Goal: Information Seeking & Learning: Learn about a topic

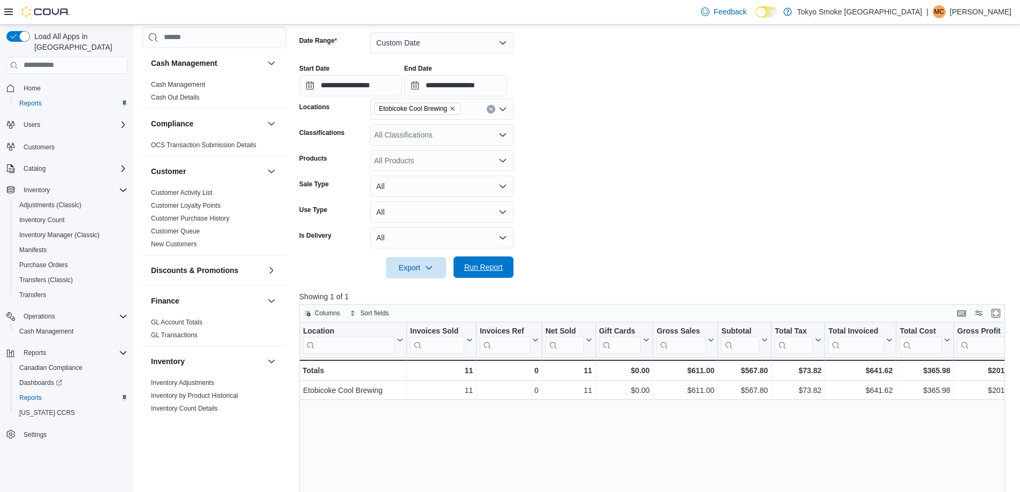
scroll to position [375, 0]
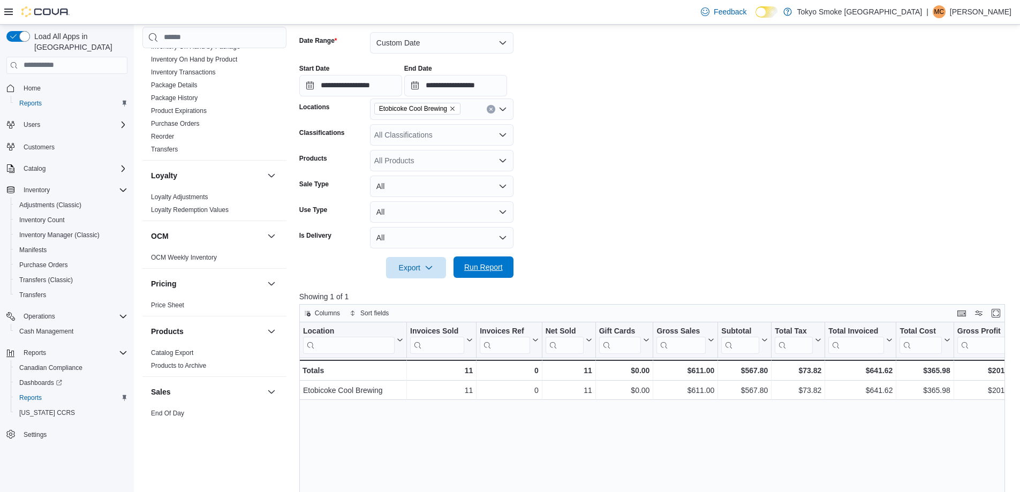
click at [480, 271] on span "Run Report" at bounding box center [483, 267] width 39 height 11
click at [903, 368] on div "$376.74" at bounding box center [924, 370] width 50 height 13
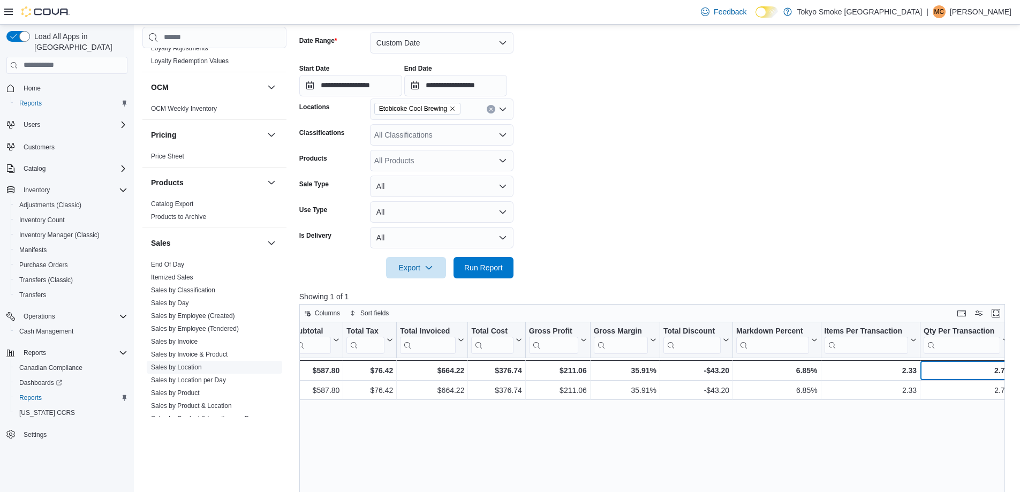
scroll to position [589, 0]
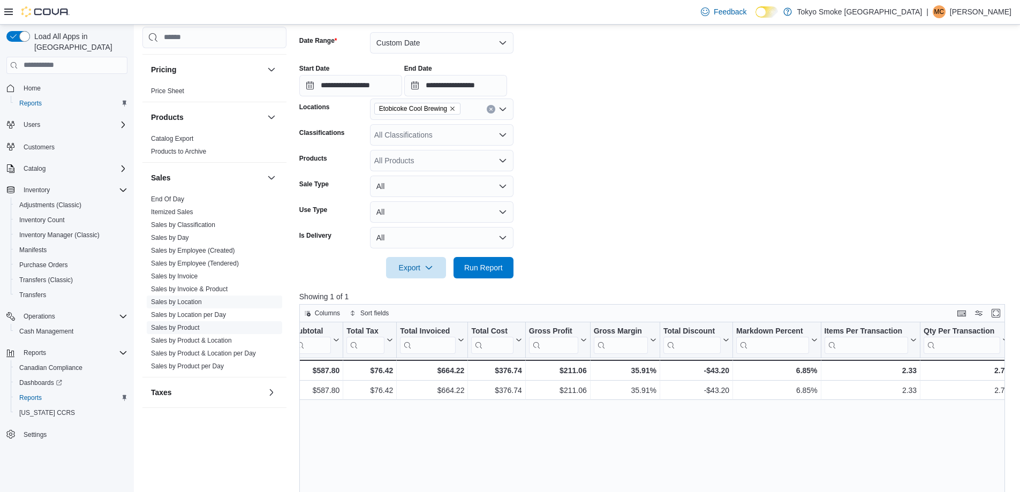
click at [183, 329] on link "Sales by Product" at bounding box center [175, 327] width 49 height 7
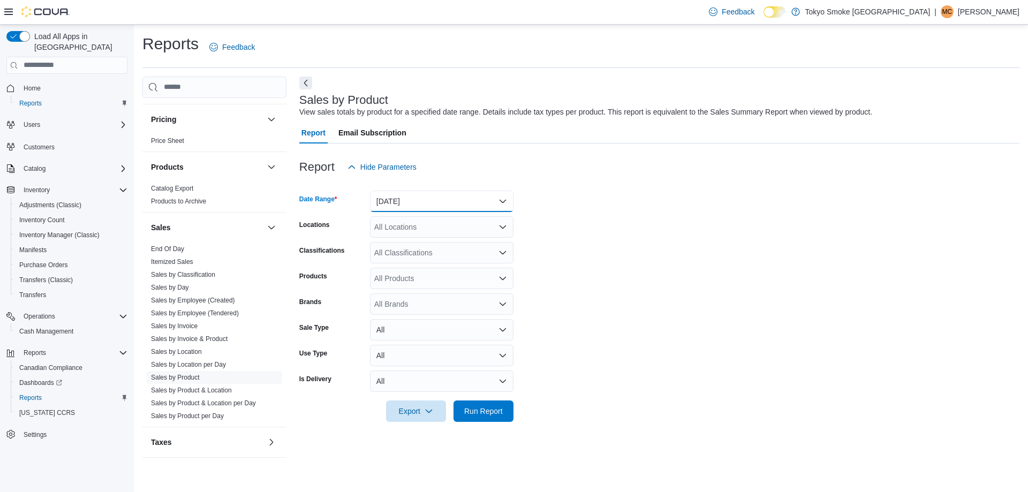
click at [419, 200] on button "[DATE]" at bounding box center [441, 201] width 143 height 21
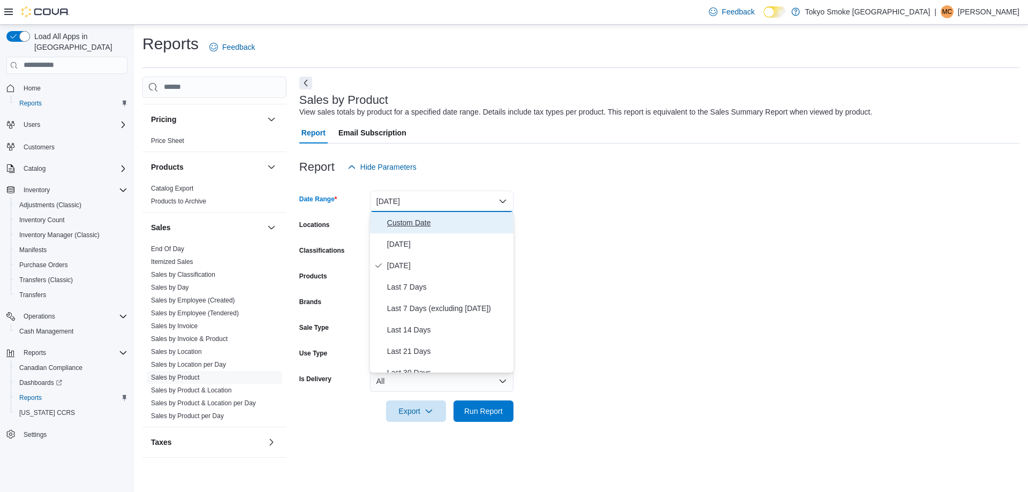
click at [402, 231] on button "Custom Date" at bounding box center [441, 222] width 143 height 21
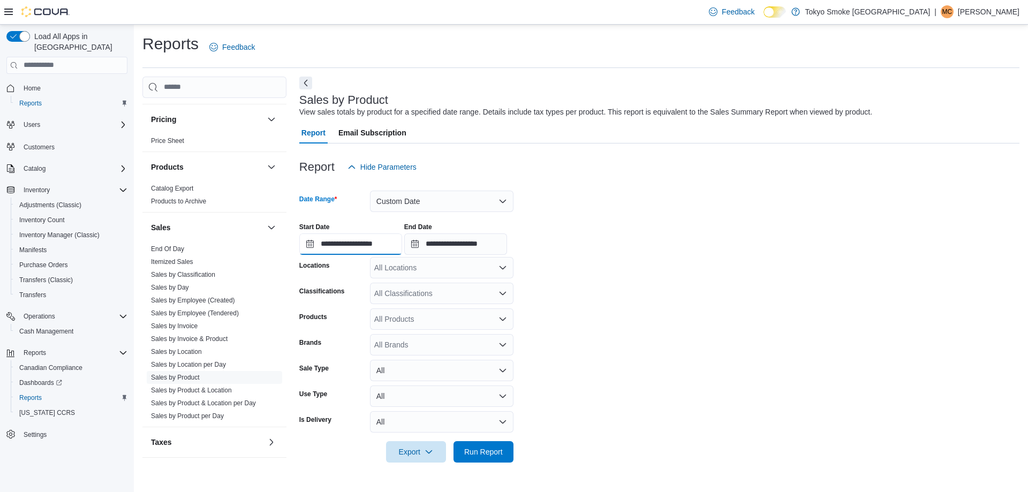
click at [389, 248] on input "**********" at bounding box center [350, 243] width 103 height 21
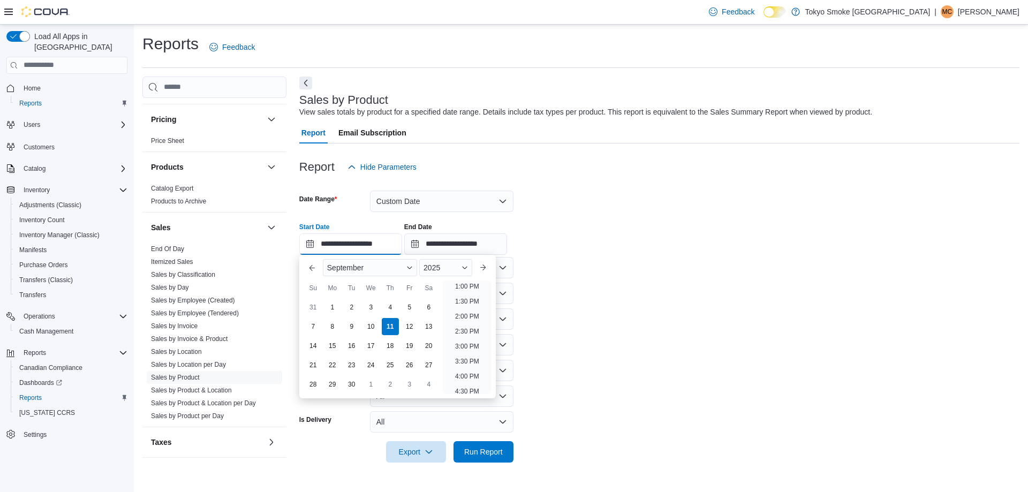
scroll to position [408, 0]
click at [469, 392] on li "5:00 PM" at bounding box center [467, 390] width 33 height 13
type input "**********"
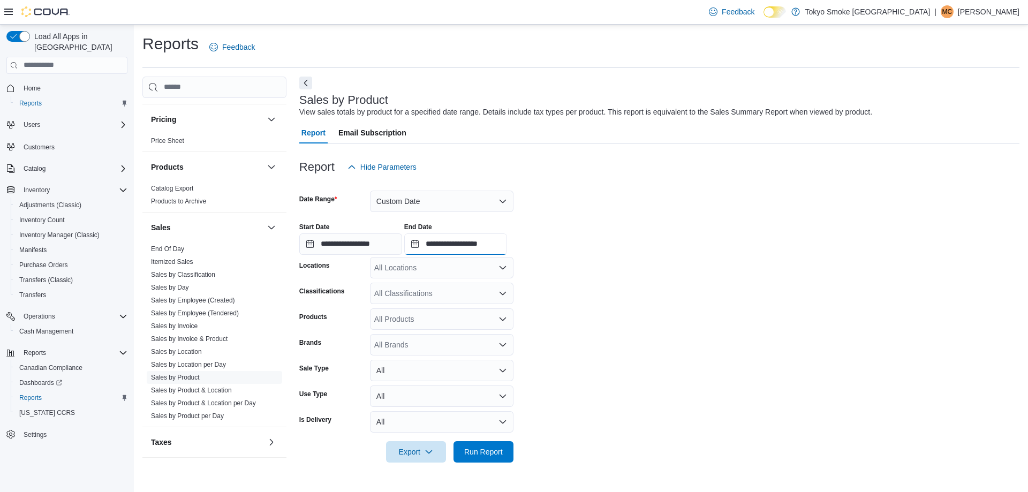
click at [492, 245] on input "**********" at bounding box center [455, 243] width 103 height 21
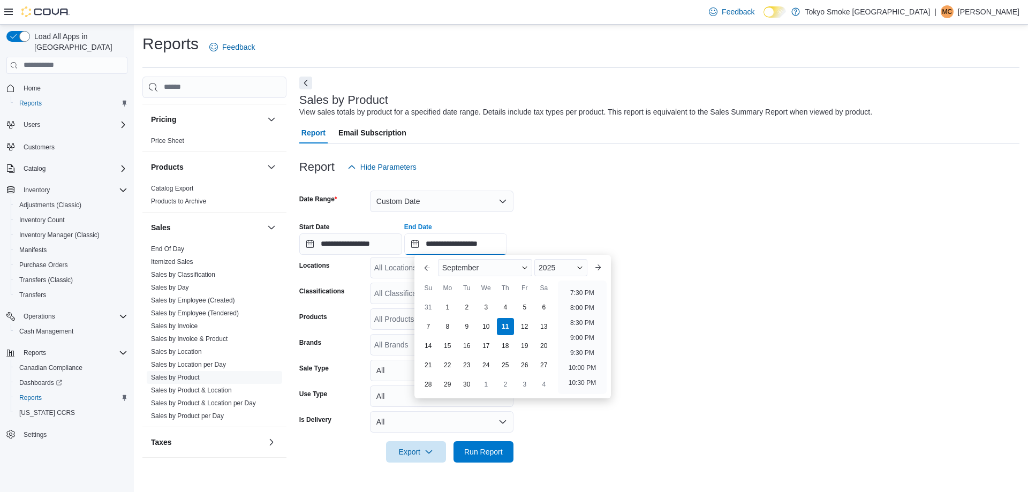
scroll to position [555, 0]
click at [587, 331] on li "8:00 PM" at bounding box center [582, 334] width 33 height 13
type input "**********"
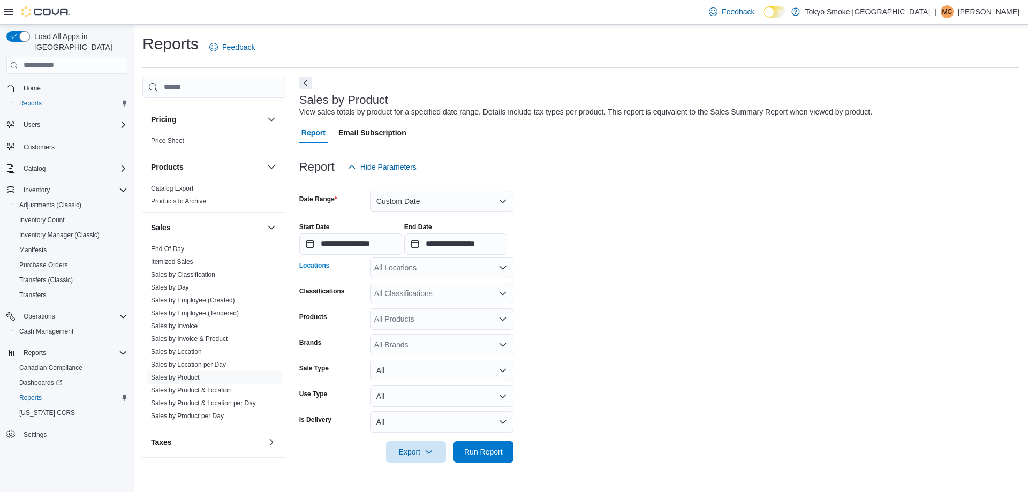
click at [417, 269] on div "All Locations" at bounding box center [441, 267] width 143 height 21
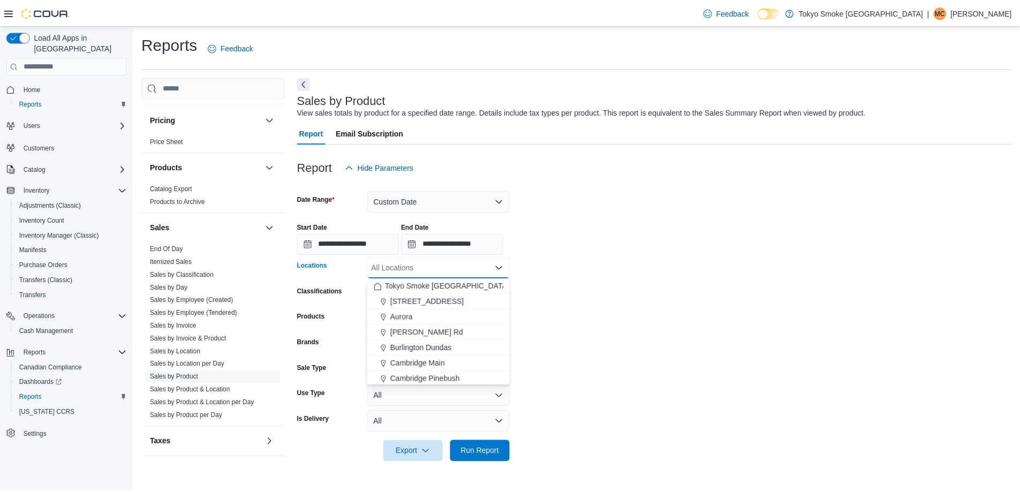
scroll to position [54, 0]
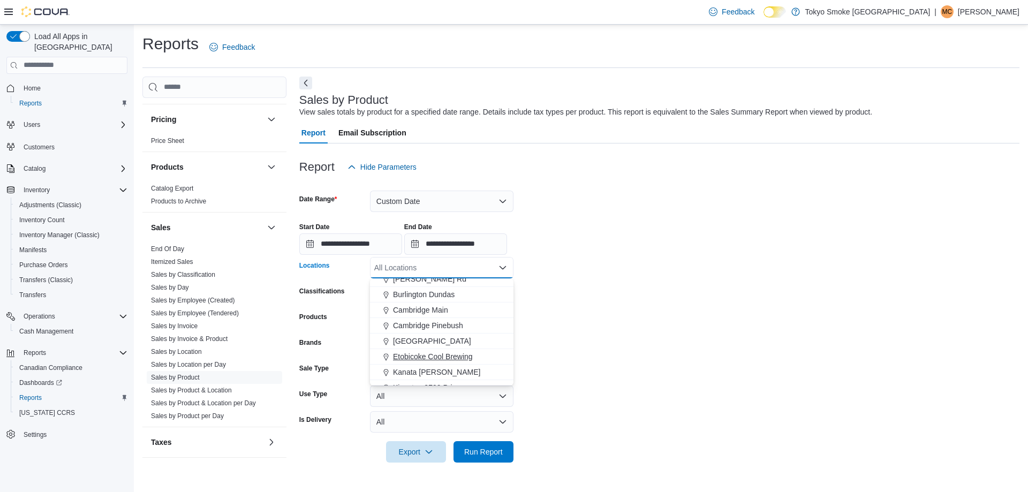
click at [433, 361] on span "Etobicoke Cool Brewing" at bounding box center [433, 356] width 80 height 11
click at [490, 447] on span "Run Report" at bounding box center [483, 451] width 39 height 11
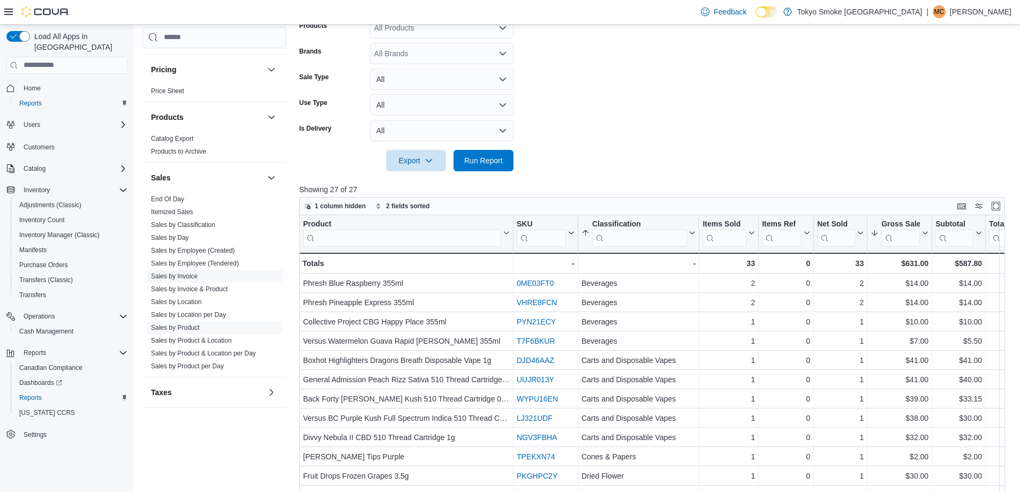
click at [179, 278] on link "Sales by Invoice" at bounding box center [174, 275] width 47 height 7
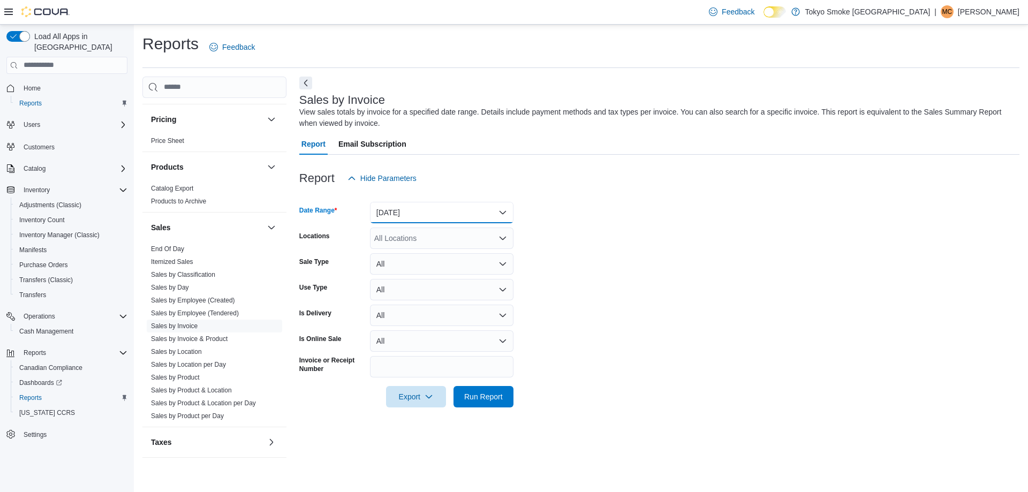
click at [430, 210] on button "[DATE]" at bounding box center [441, 212] width 143 height 21
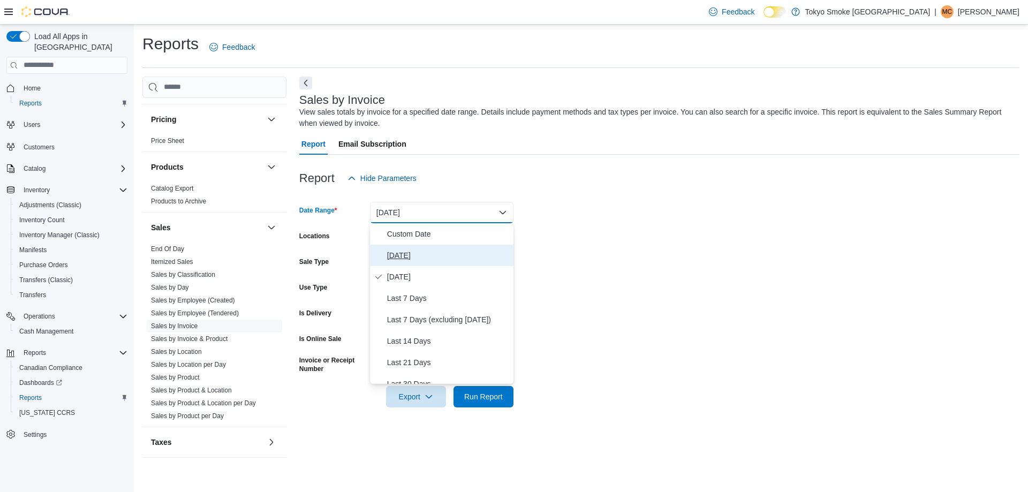
click at [401, 259] on span "[DATE]" at bounding box center [448, 255] width 122 height 13
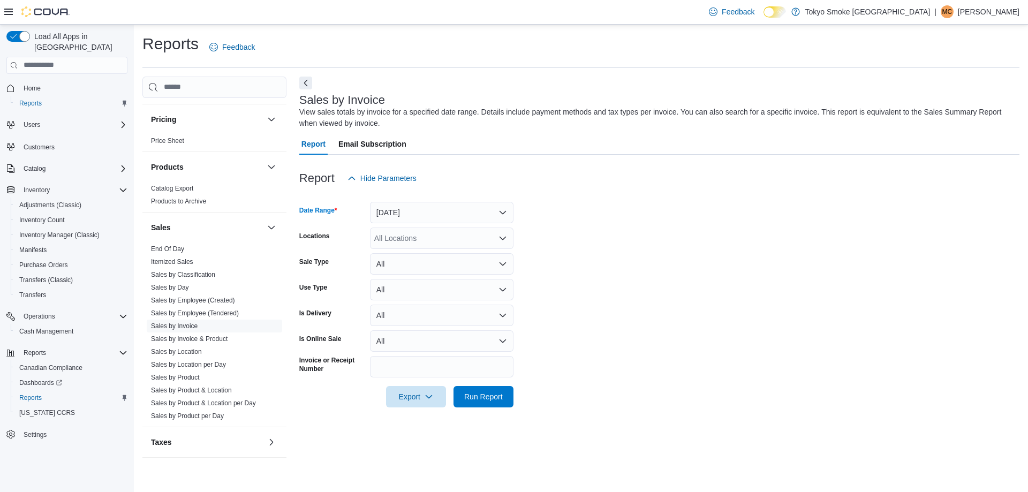
click at [407, 242] on div "All Locations" at bounding box center [441, 237] width 143 height 21
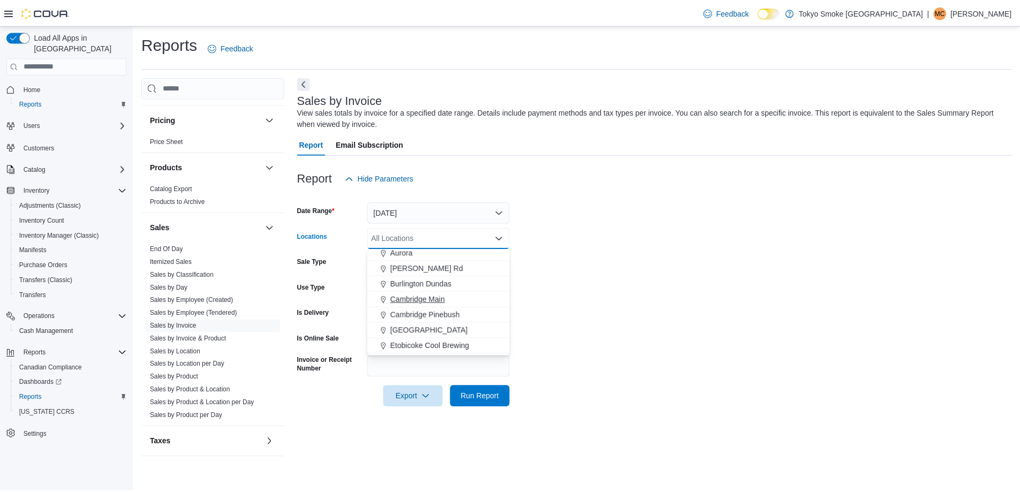
scroll to position [54, 0]
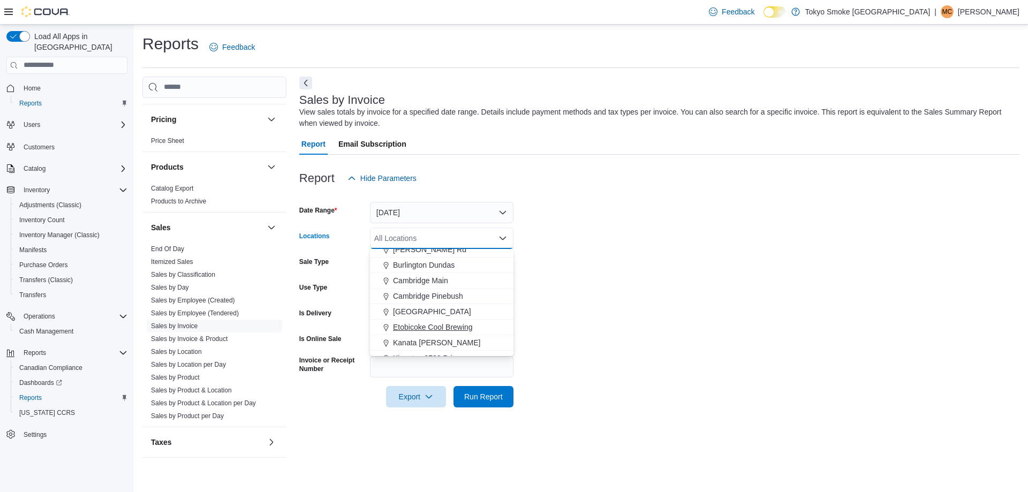
click at [423, 331] on span "Etobicoke Cool Brewing" at bounding box center [433, 327] width 80 height 11
click at [482, 393] on span "Run Report" at bounding box center [483, 396] width 39 height 11
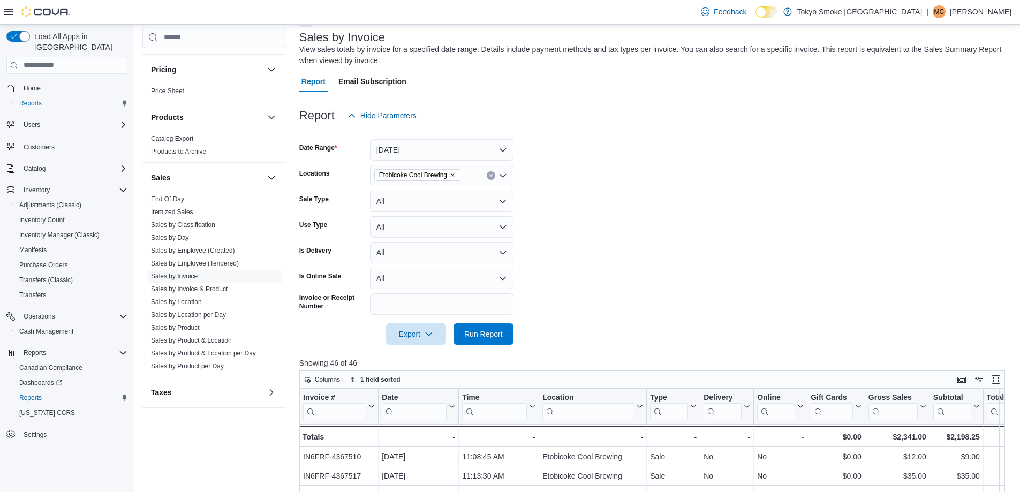
scroll to position [214, 0]
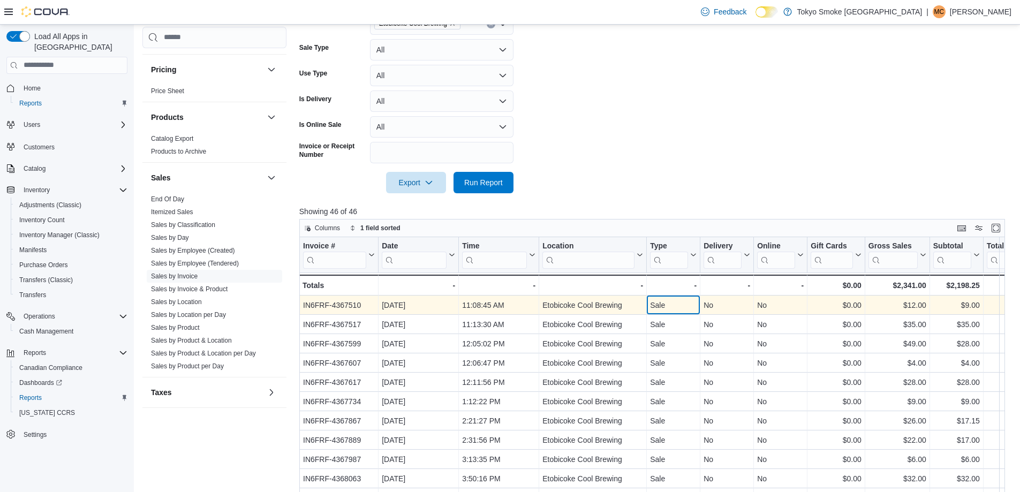
click at [697, 309] on div "Sale - Type, column 5, row 1" at bounding box center [674, 304] width 54 height 19
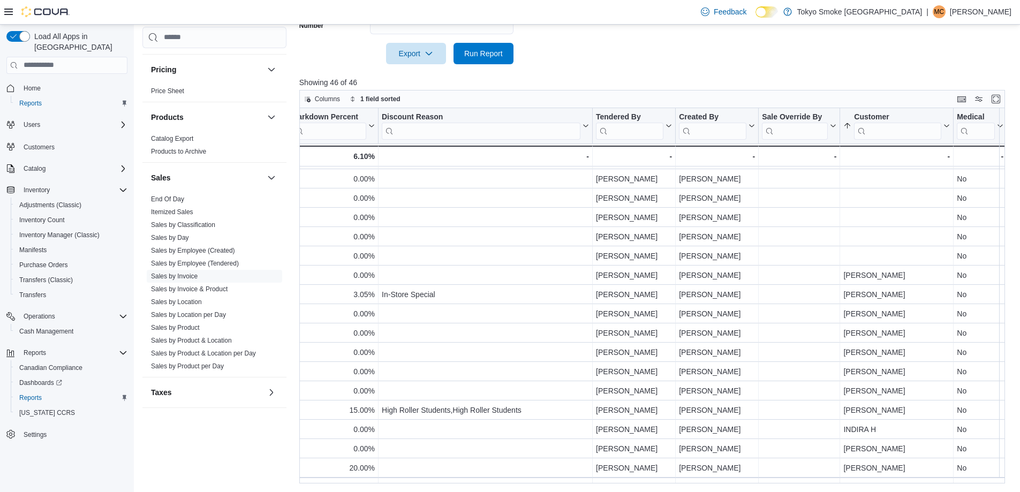
scroll to position [228, 1109]
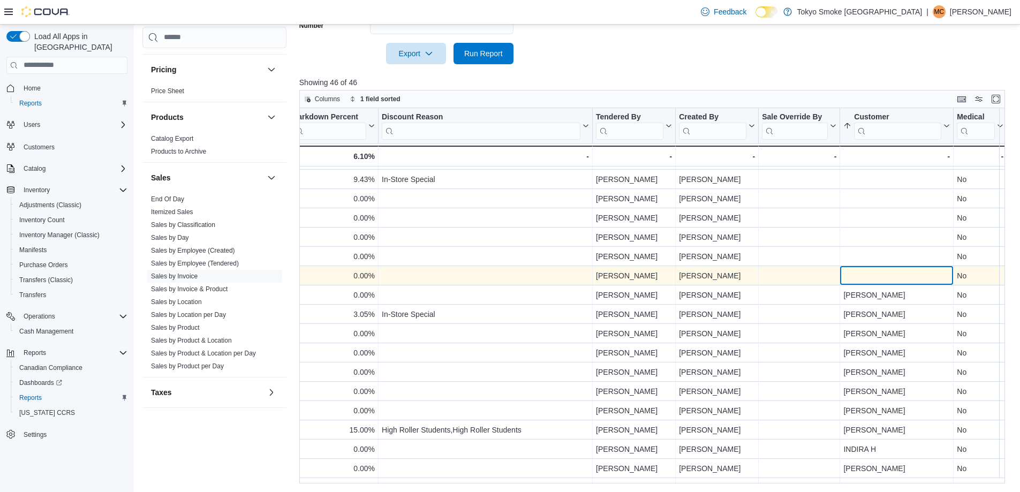
click at [925, 269] on div "- Customer, column 22, row 18" at bounding box center [896, 275] width 107 height 12
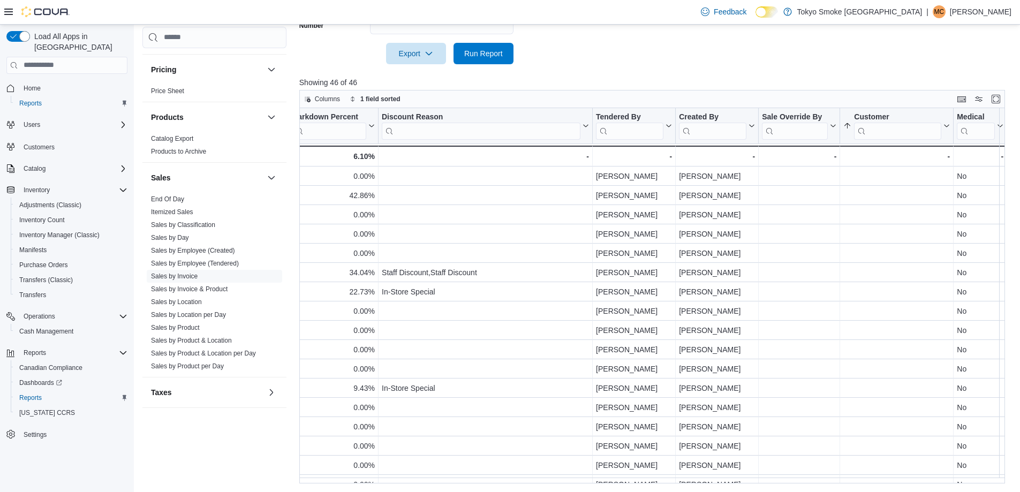
scroll to position [0, 1109]
click at [166, 199] on link "End Of Day" at bounding box center [167, 198] width 33 height 7
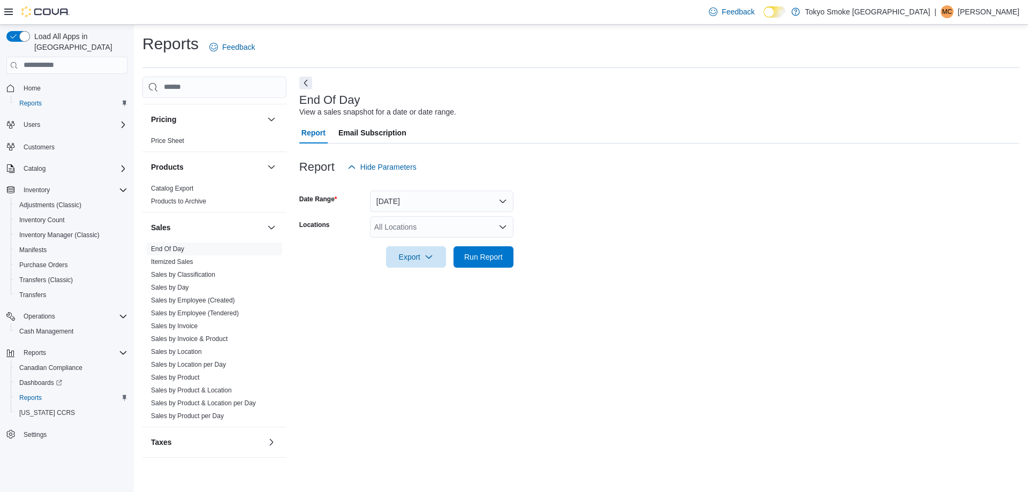
click at [427, 229] on div "All Locations" at bounding box center [441, 226] width 143 height 21
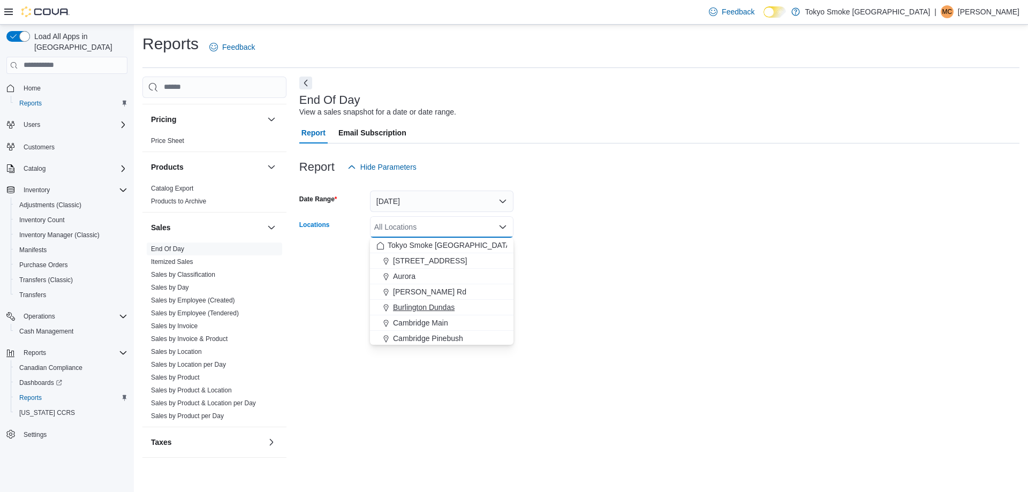
scroll to position [54, 0]
click at [423, 318] on span "Etobicoke Cool Brewing" at bounding box center [433, 315] width 80 height 11
click at [576, 289] on div "End Of Day View a sales snapshot for a date or date range. Report Email Subscri…" at bounding box center [659, 272] width 720 height 390
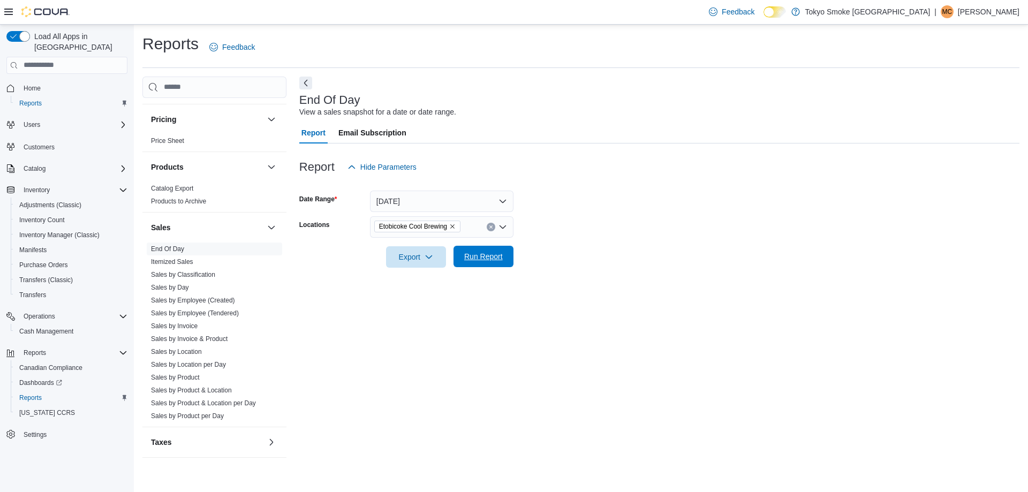
click at [478, 263] on span "Run Report" at bounding box center [483, 256] width 47 height 21
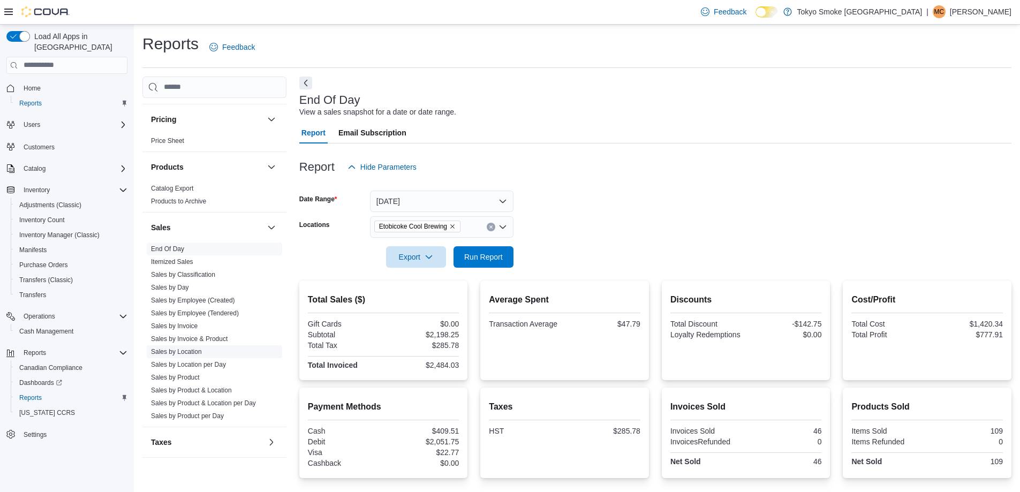
click at [186, 350] on link "Sales by Location" at bounding box center [176, 351] width 51 height 7
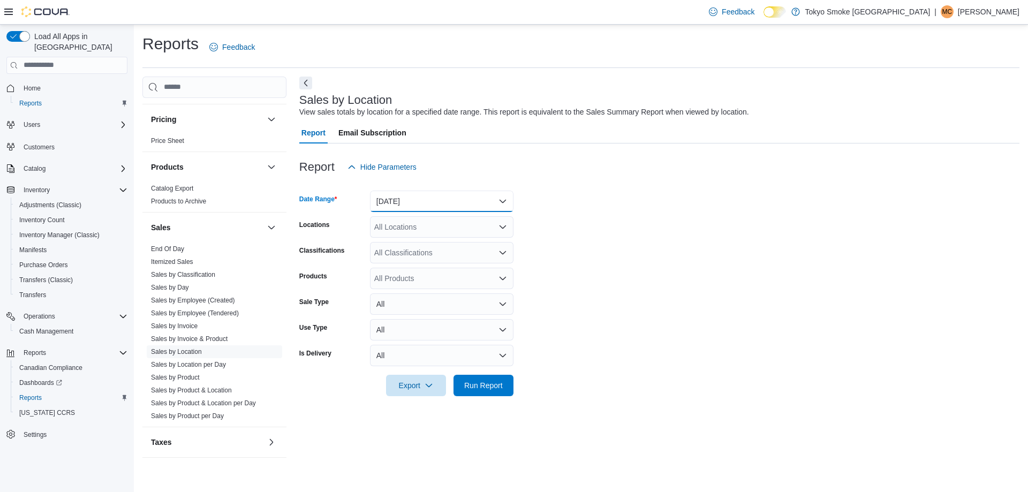
click at [392, 209] on button "[DATE]" at bounding box center [441, 201] width 143 height 21
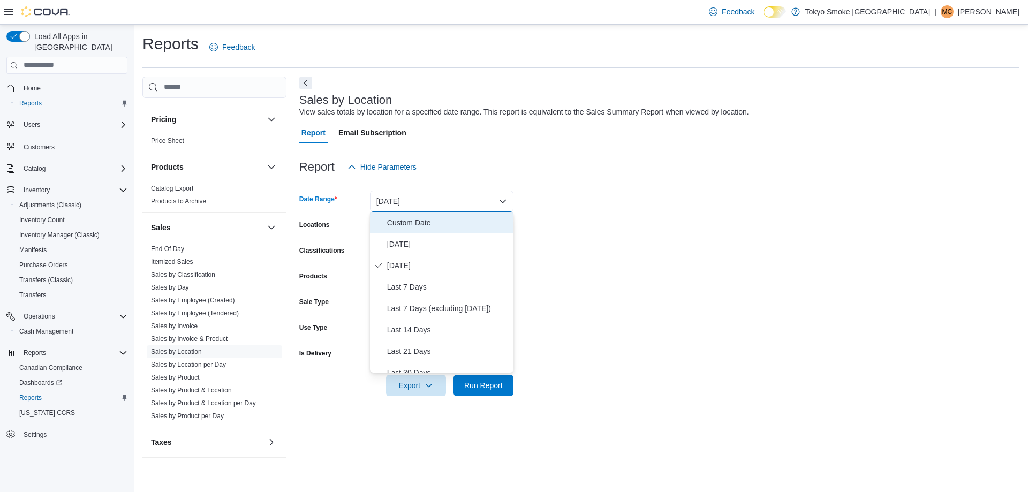
click at [402, 224] on span "Custom Date" at bounding box center [448, 222] width 122 height 13
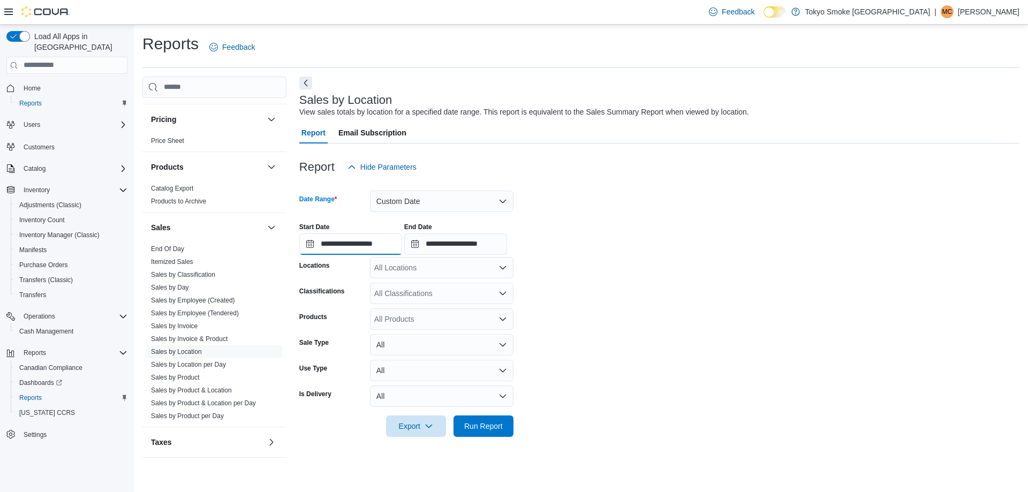
drag, startPoint x: 369, startPoint y: 238, endPoint x: 377, endPoint y: 244, distance: 10.1
click at [370, 238] on input "**********" at bounding box center [350, 243] width 103 height 21
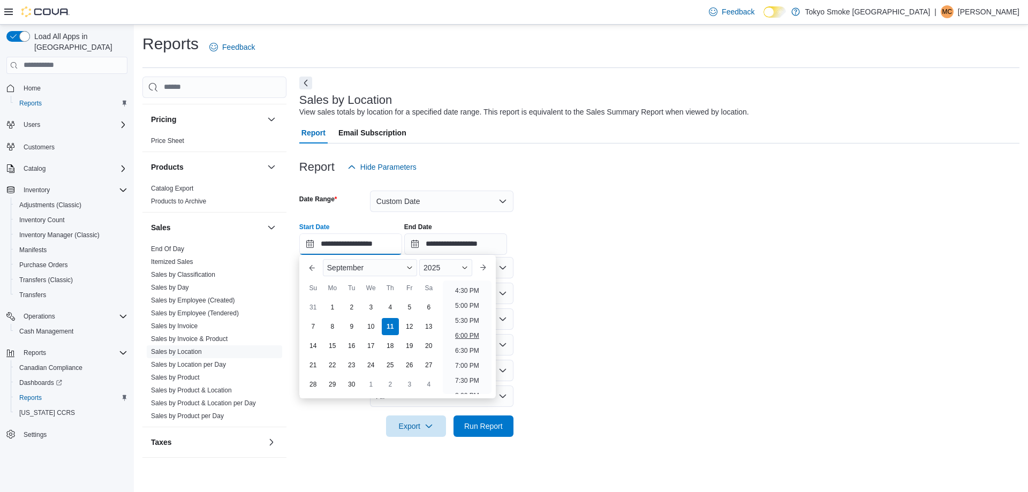
scroll to position [501, 0]
click at [467, 298] on li "5:00 PM" at bounding box center [467, 297] width 33 height 13
type input "**********"
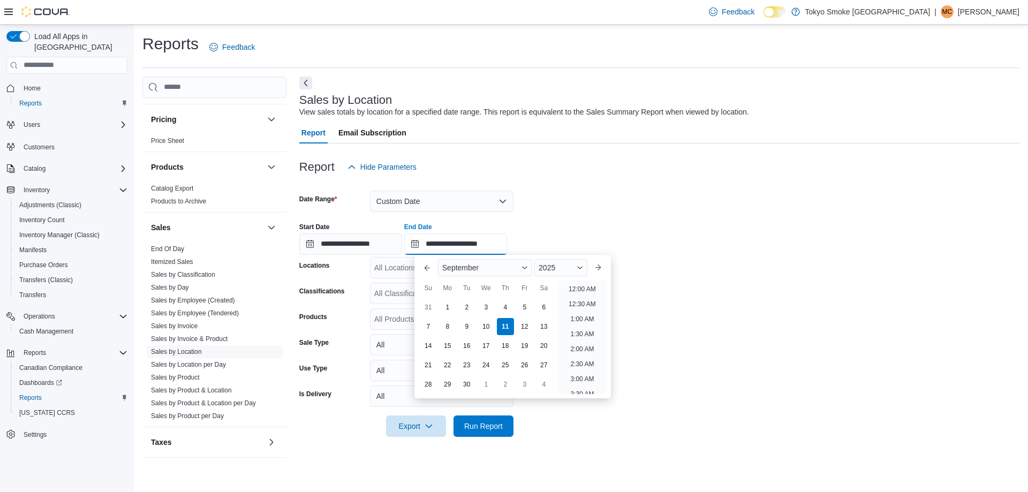
click at [495, 235] on input "**********" at bounding box center [455, 243] width 103 height 21
click at [578, 282] on li "8:00 PM" at bounding box center [582, 280] width 33 height 13
type input "**********"
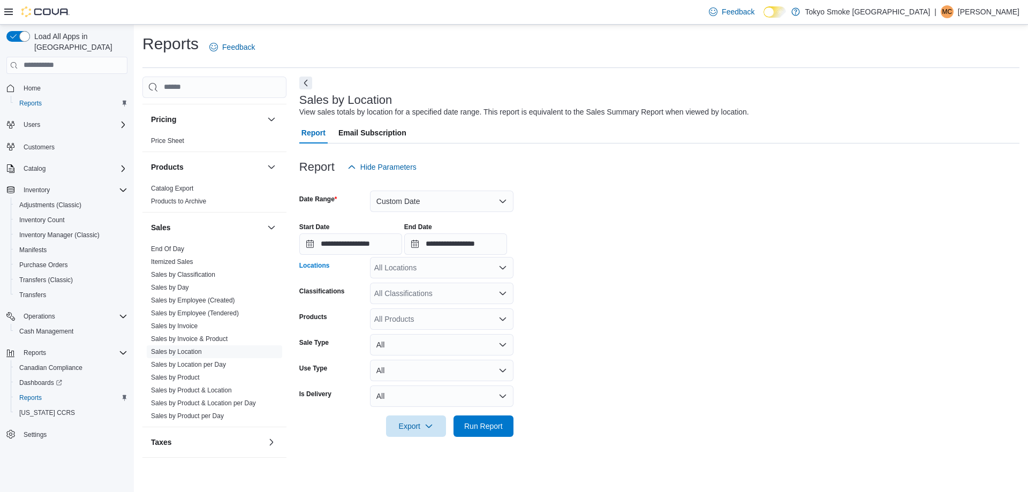
click at [464, 272] on div "All Locations" at bounding box center [441, 267] width 143 height 21
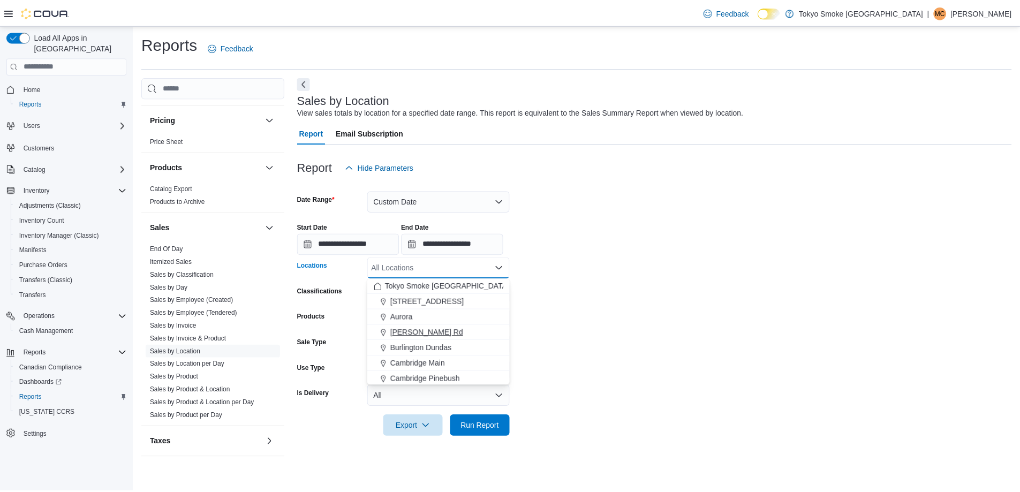
scroll to position [54, 0]
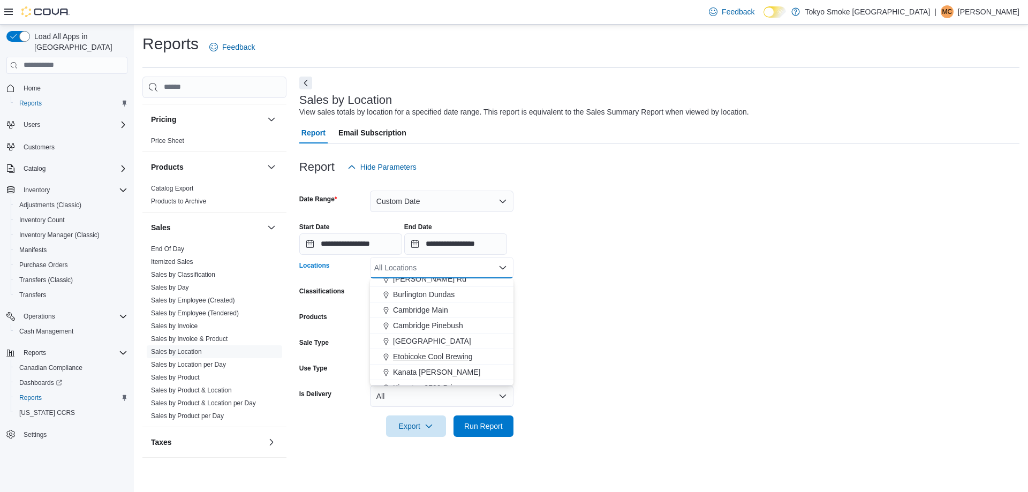
click at [449, 358] on span "Etobicoke Cool Brewing" at bounding box center [433, 356] width 80 height 11
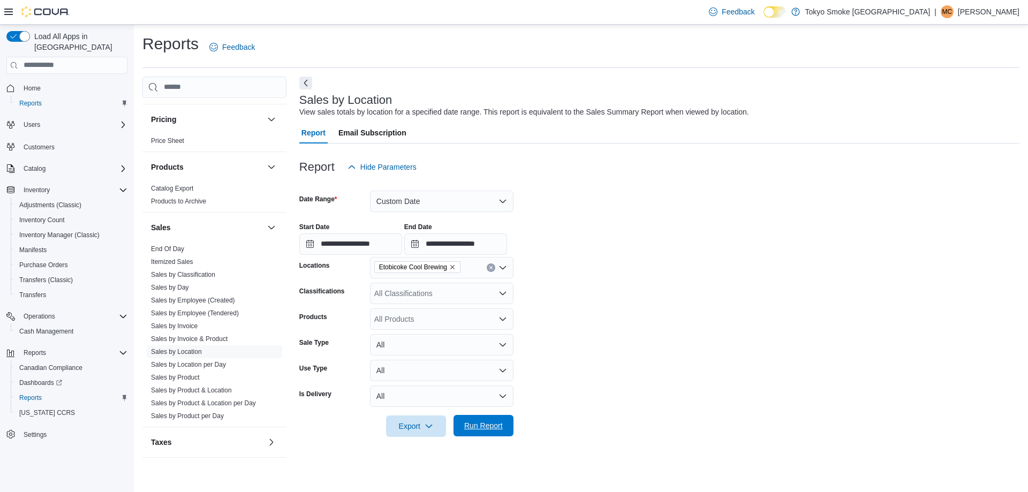
click at [476, 427] on span "Run Report" at bounding box center [483, 425] width 39 height 11
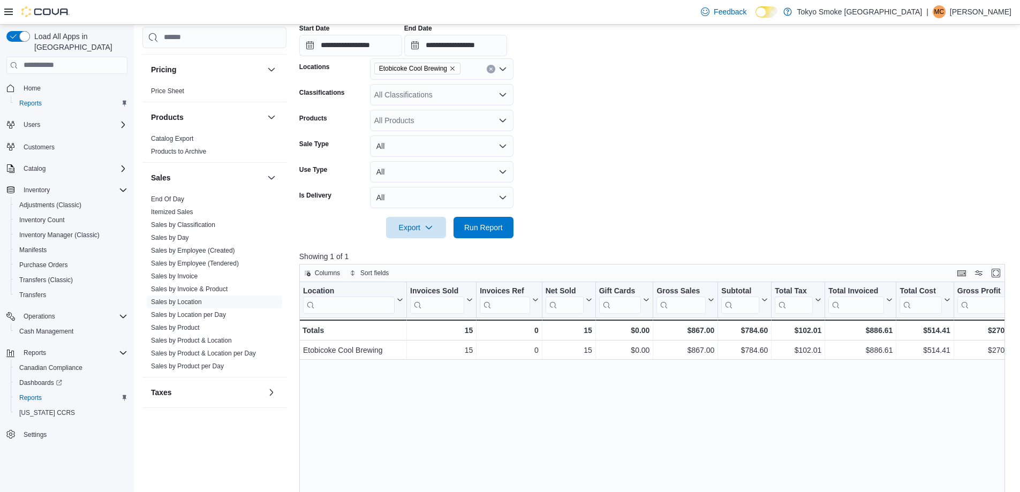
scroll to position [214, 0]
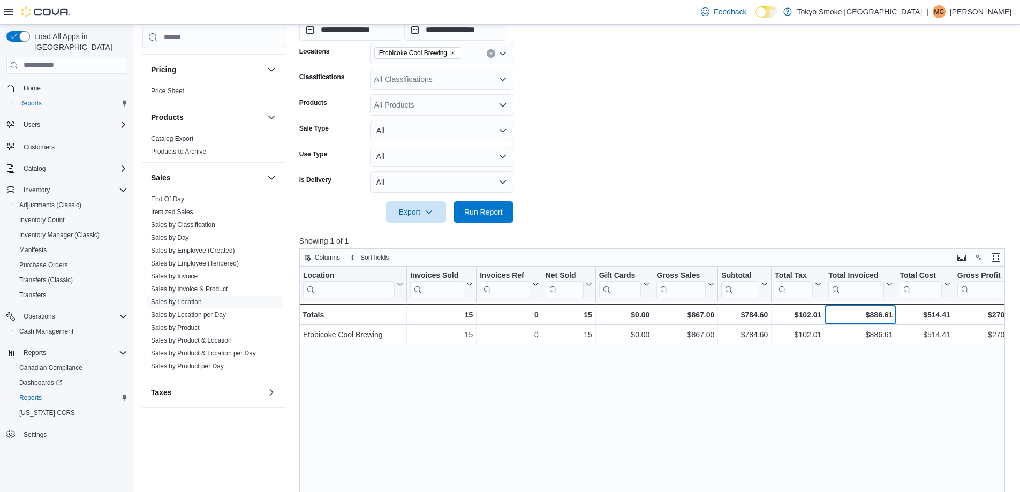
click at [870, 321] on div "$886.61" at bounding box center [860, 314] width 64 height 13
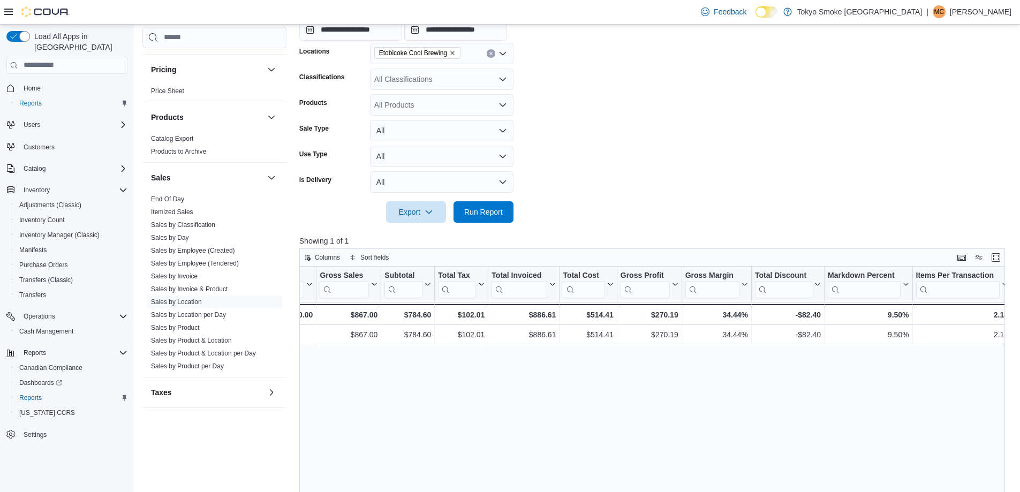
scroll to position [0, 428]
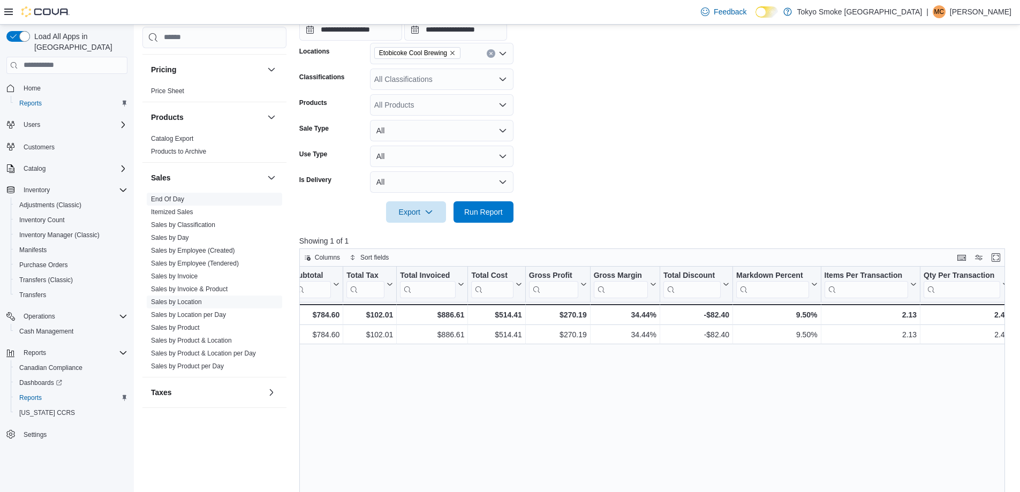
click at [182, 196] on link "End Of Day" at bounding box center [167, 198] width 33 height 7
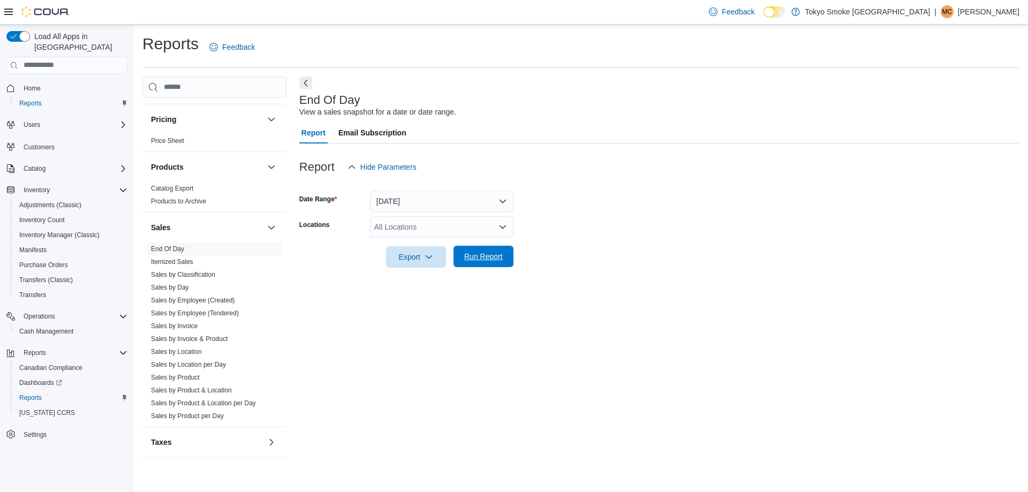
click at [484, 259] on span "Run Report" at bounding box center [483, 256] width 39 height 11
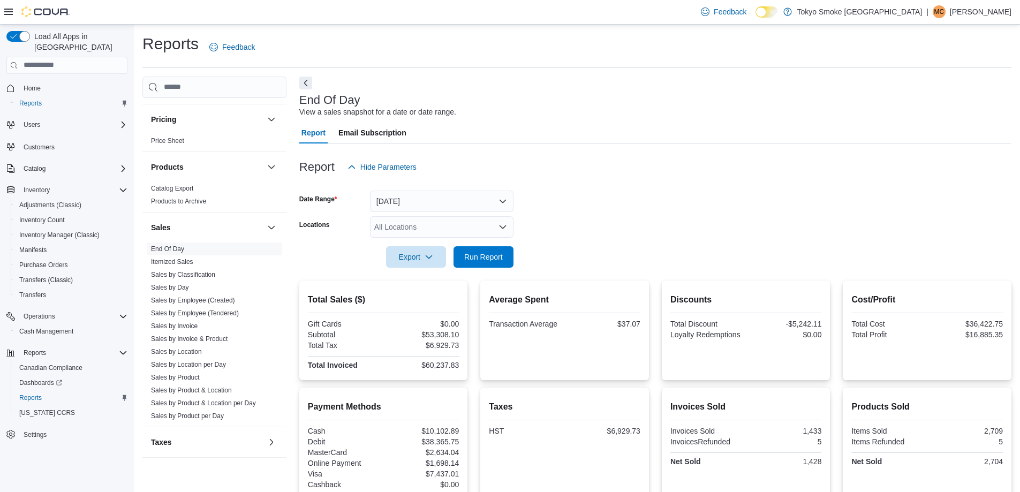
click at [398, 224] on div "All Locations" at bounding box center [441, 226] width 143 height 21
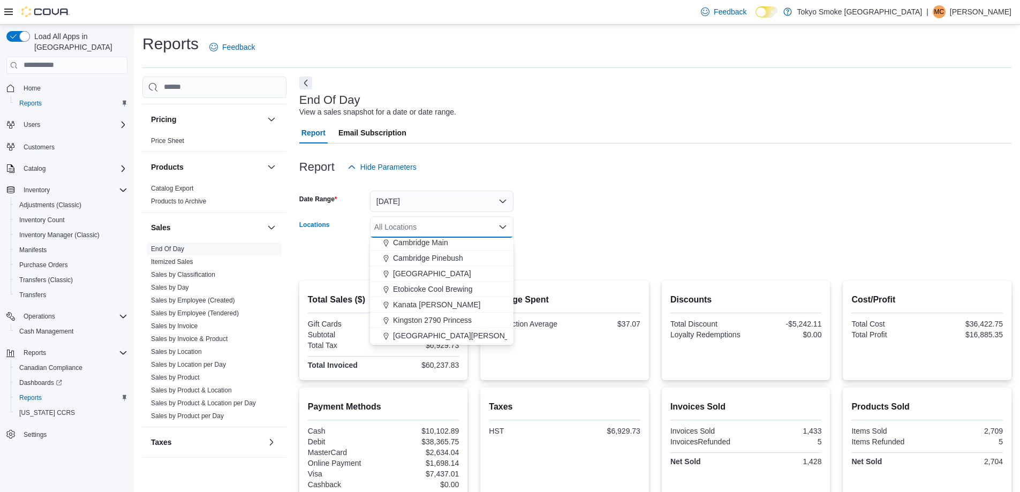
scroll to position [107, 0]
click at [419, 263] on span "Etobicoke Cool Brewing" at bounding box center [433, 262] width 80 height 11
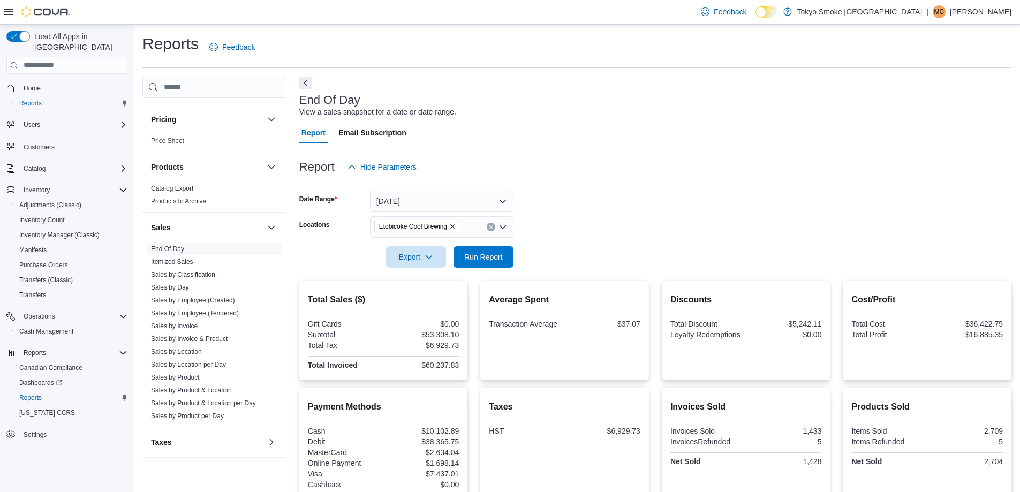
click at [543, 271] on div at bounding box center [655, 274] width 712 height 13
click at [481, 265] on span "Run Report" at bounding box center [483, 256] width 47 height 21
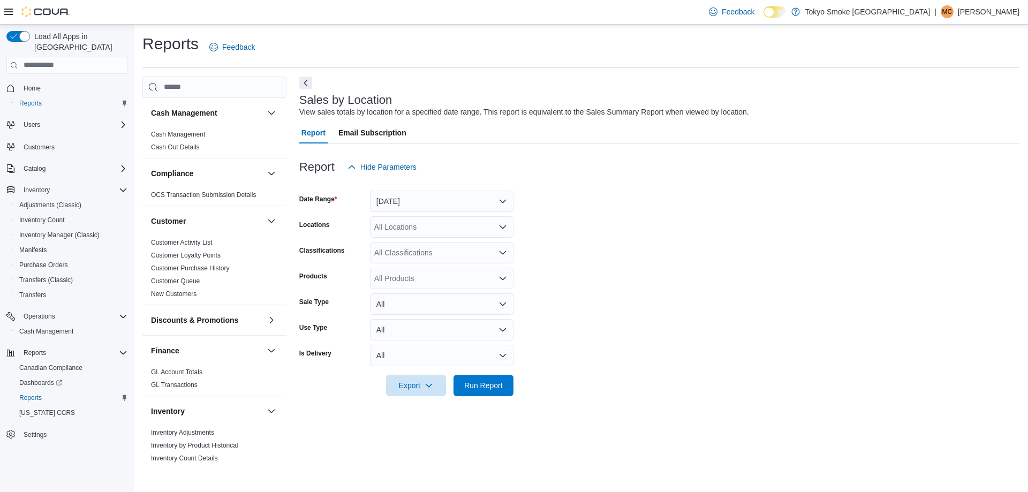
click at [393, 233] on div "All Locations" at bounding box center [441, 226] width 143 height 21
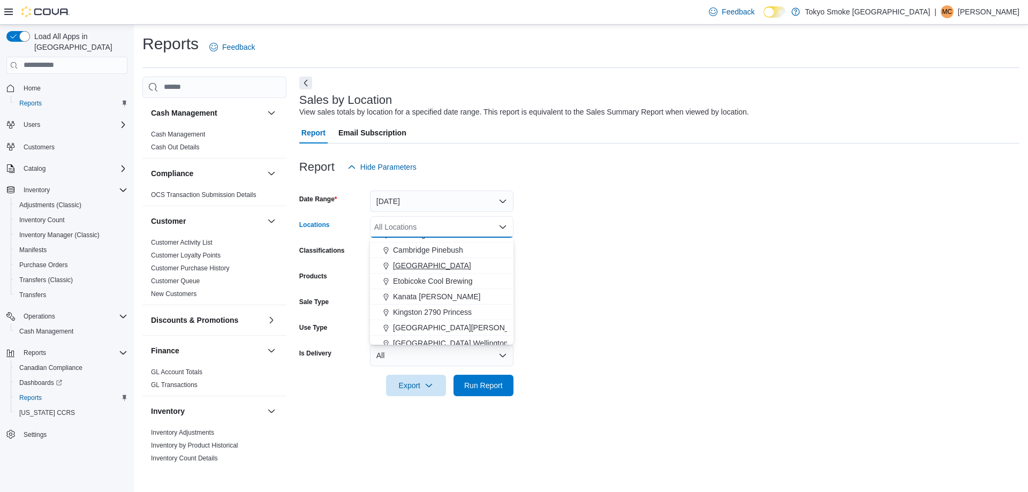
scroll to position [107, 0]
click at [417, 261] on span "Etobicoke Cool Brewing" at bounding box center [433, 262] width 80 height 11
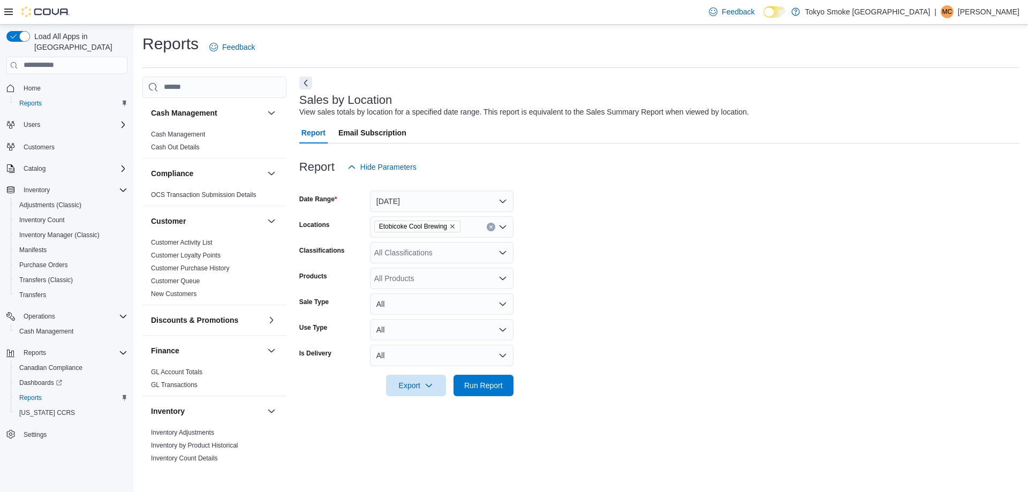
drag, startPoint x: 691, startPoint y: 252, endPoint x: 682, endPoint y: 249, distance: 8.8
click at [689, 251] on form "Date Range [DATE] Locations Etobicoke Cool Brewing Classifications All Classifi…" at bounding box center [659, 287] width 720 height 218
click at [391, 202] on button "[DATE]" at bounding box center [441, 201] width 143 height 21
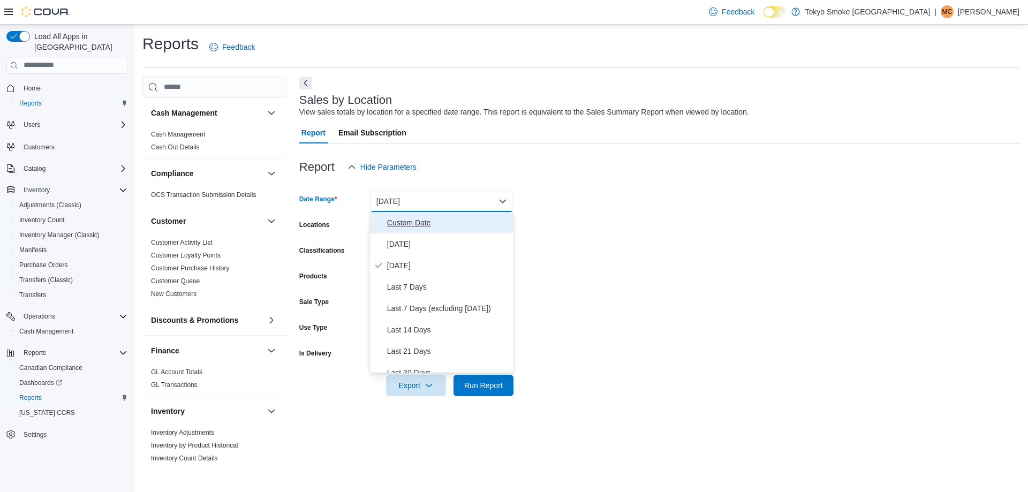
click at [400, 230] on button "Custom Date" at bounding box center [441, 222] width 143 height 21
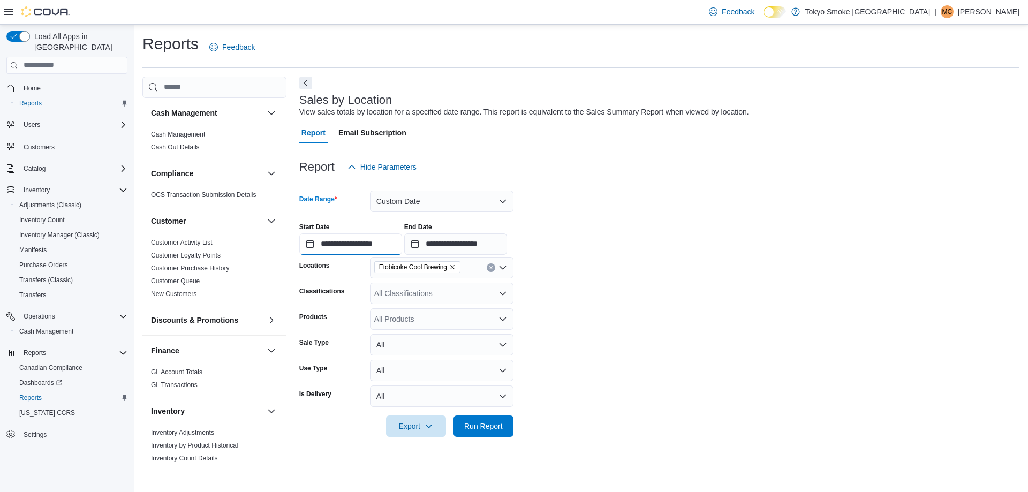
click at [377, 238] on input "**********" at bounding box center [350, 243] width 103 height 21
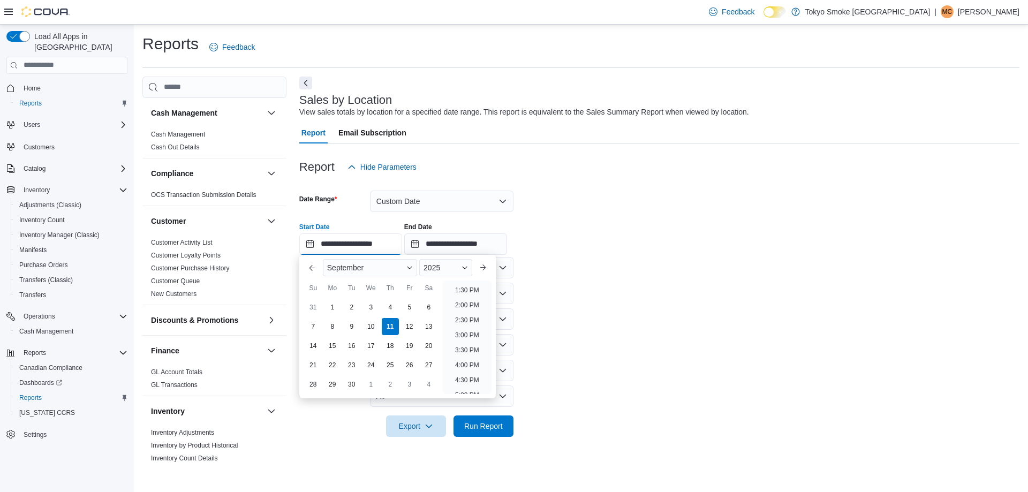
scroll to position [408, 0]
click at [472, 389] on li "5:00 PM" at bounding box center [467, 390] width 33 height 13
type input "**********"
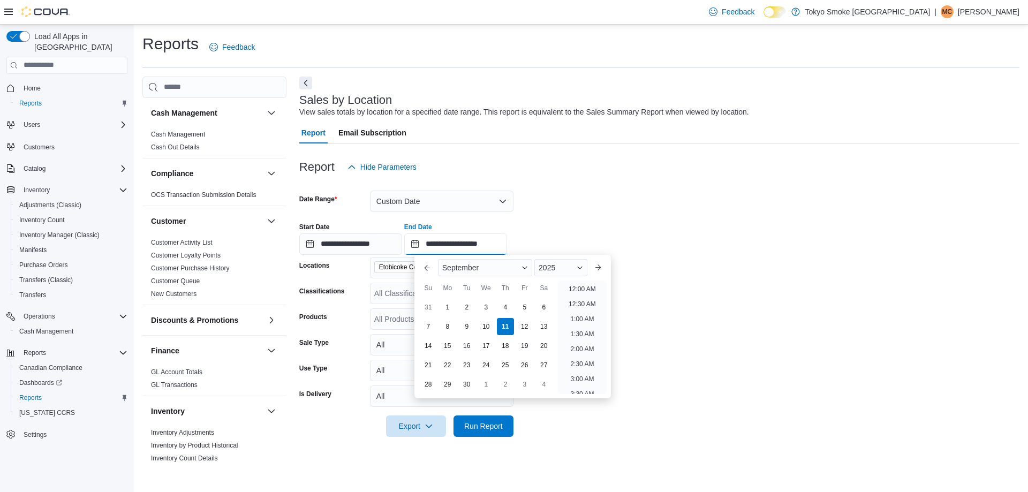
click at [487, 244] on input "**********" at bounding box center [455, 243] width 103 height 21
click at [575, 284] on li "8:00 PM" at bounding box center [582, 280] width 33 height 13
type input "**********"
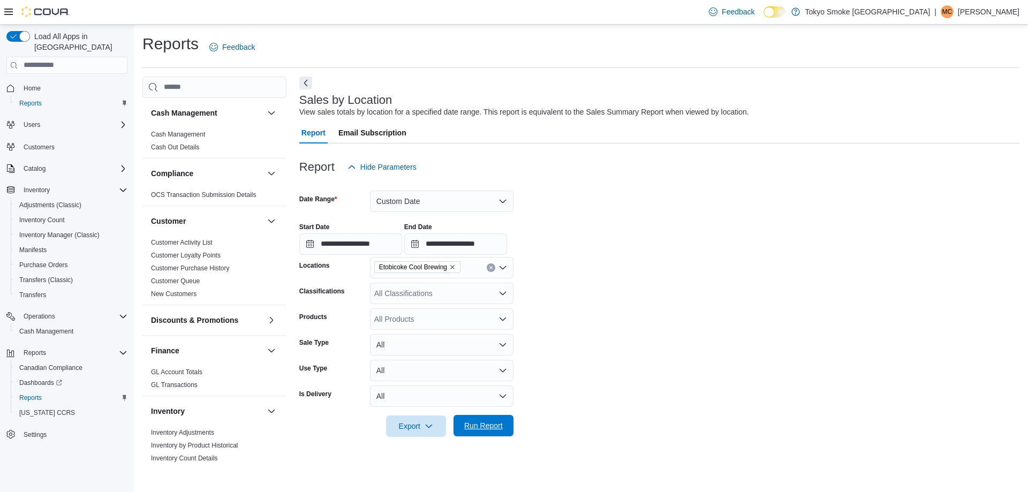
click at [479, 431] on span "Run Report" at bounding box center [483, 425] width 39 height 11
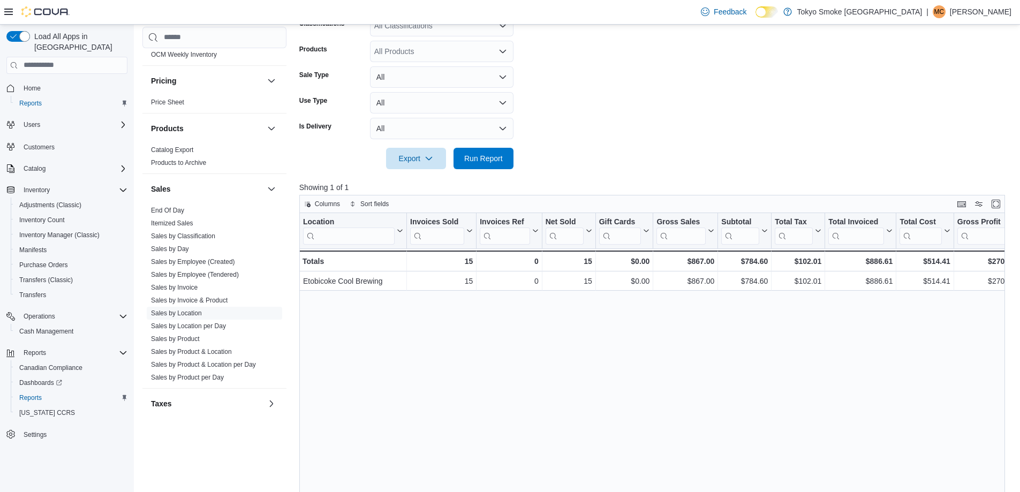
scroll to position [589, 0]
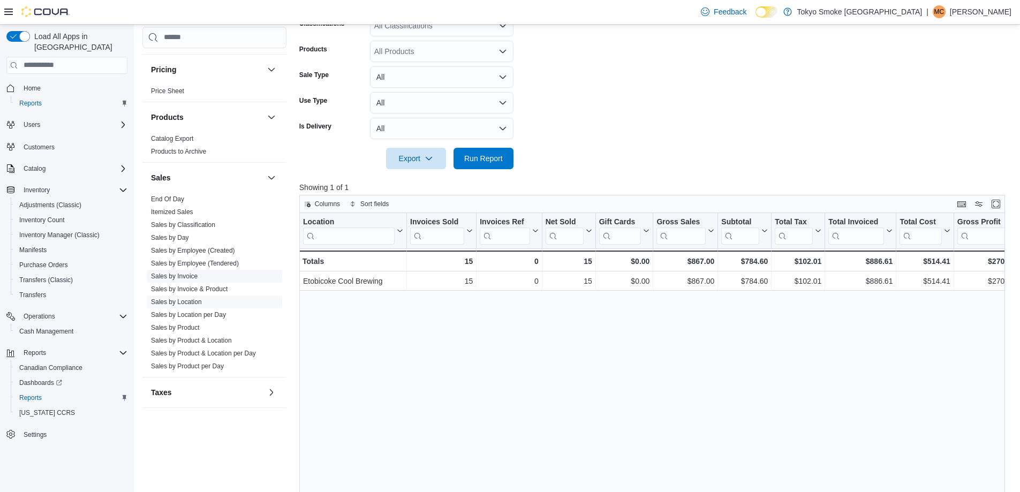
click at [171, 274] on link "Sales by Invoice" at bounding box center [174, 275] width 47 height 7
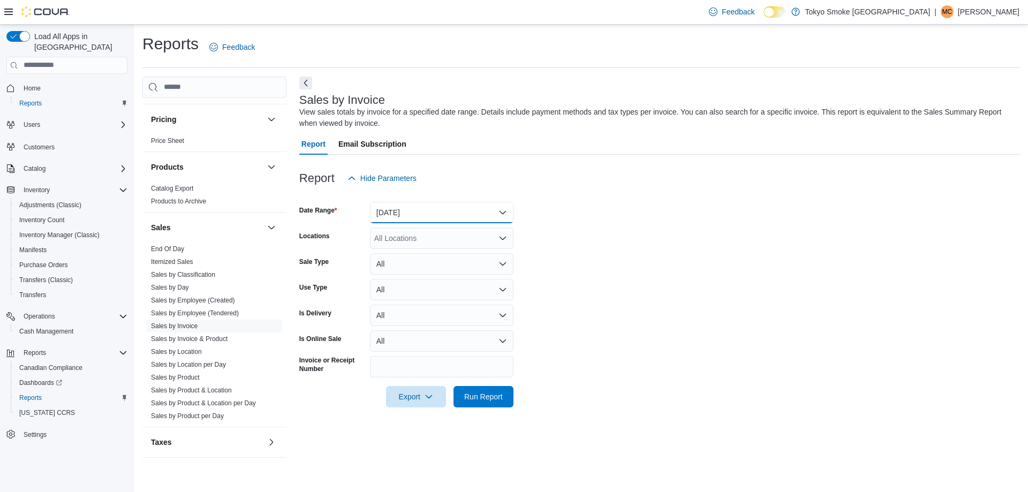
click at [443, 216] on button "[DATE]" at bounding box center [441, 212] width 143 height 21
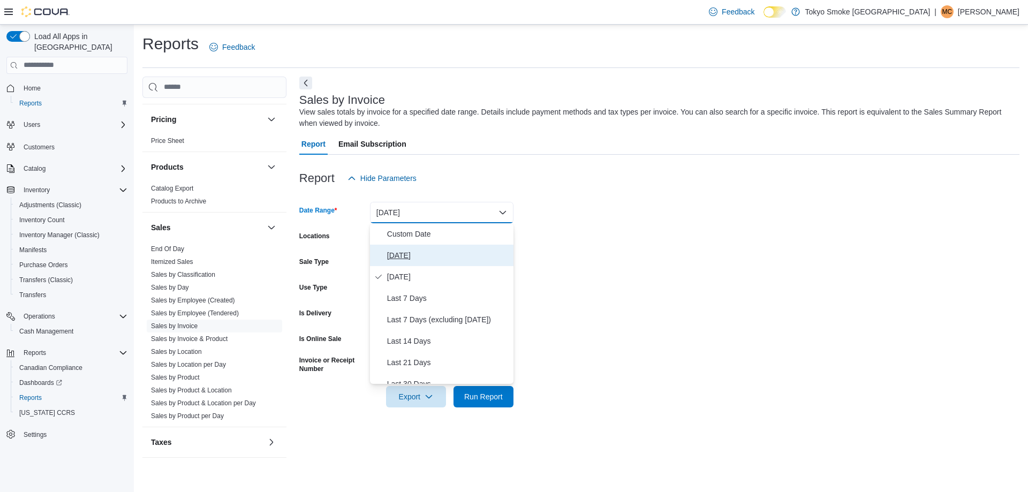
click at [406, 255] on span "[DATE]" at bounding box center [448, 255] width 122 height 13
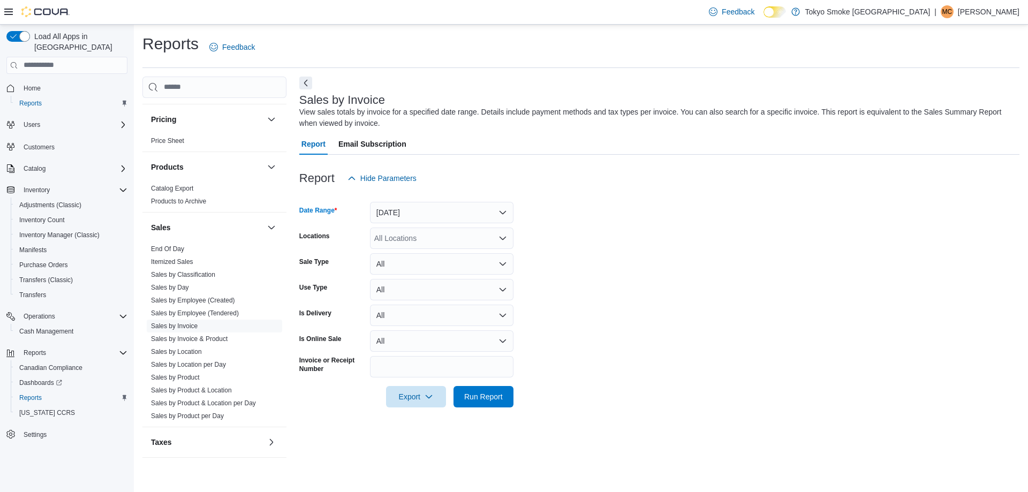
click at [422, 245] on div "All Locations" at bounding box center [441, 237] width 143 height 21
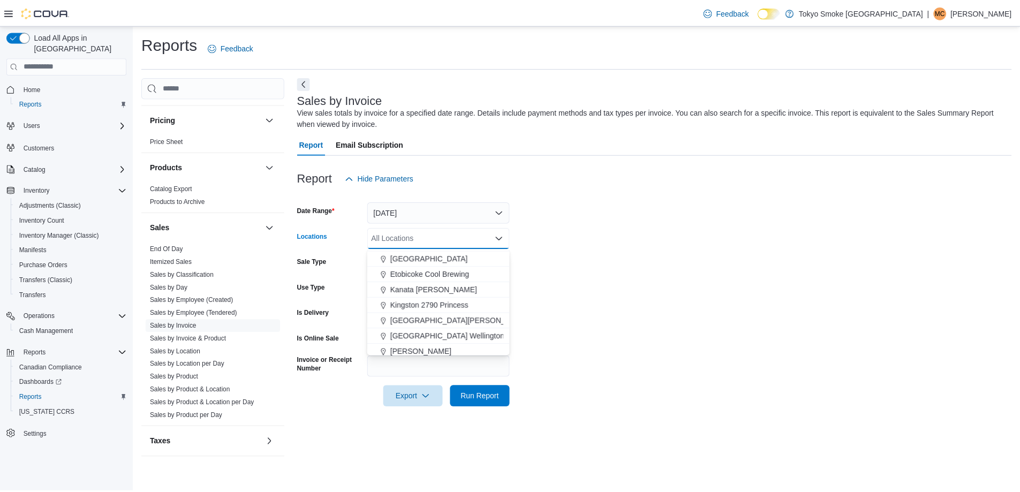
scroll to position [107, 0]
click at [406, 269] on span "Etobicoke Cool Brewing" at bounding box center [433, 273] width 80 height 11
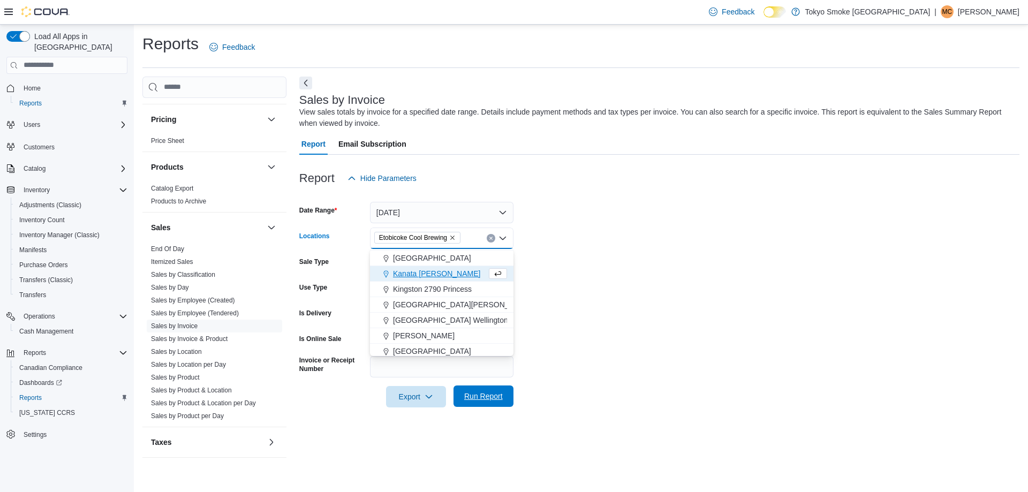
click at [477, 401] on span "Run Report" at bounding box center [483, 396] width 39 height 11
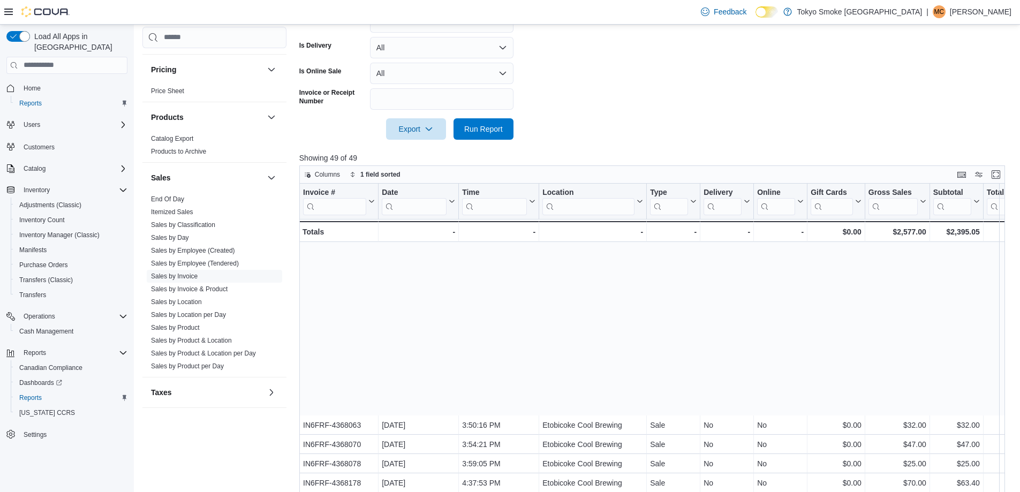
scroll to position [214, 0]
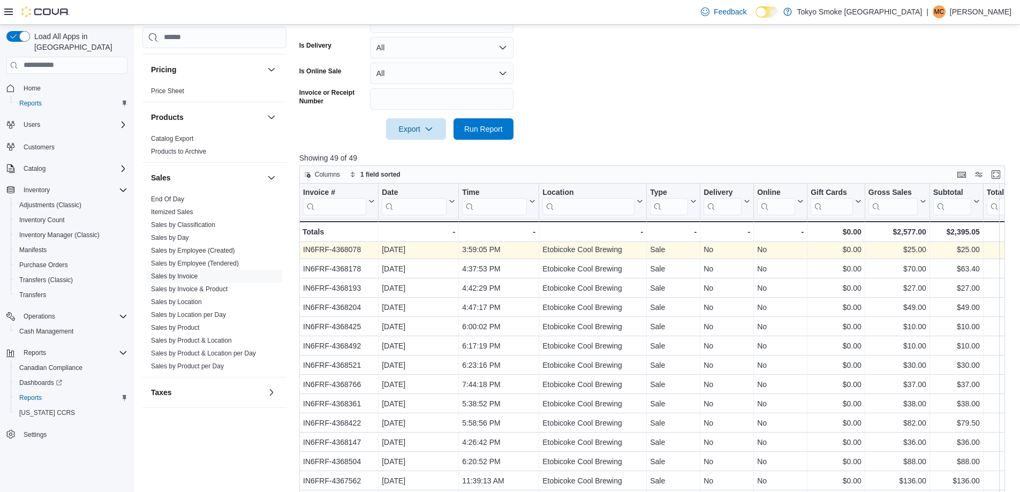
click at [813, 247] on div "Invoice # Click to view column header actions Date Click to view column header …" at bounding box center [655, 371] width 713 height 375
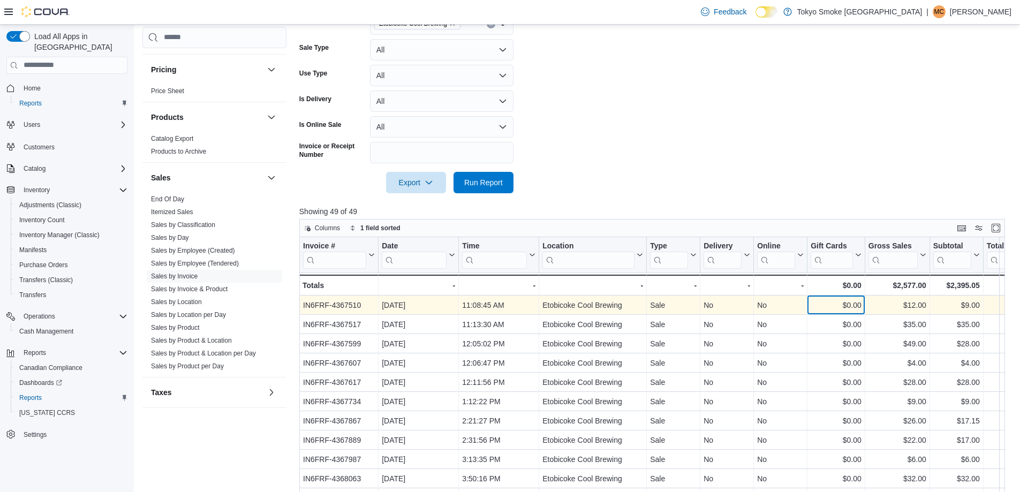
click at [839, 298] on div "$0.00 - Gift Card Sales, column 8, row 1" at bounding box center [836, 304] width 58 height 19
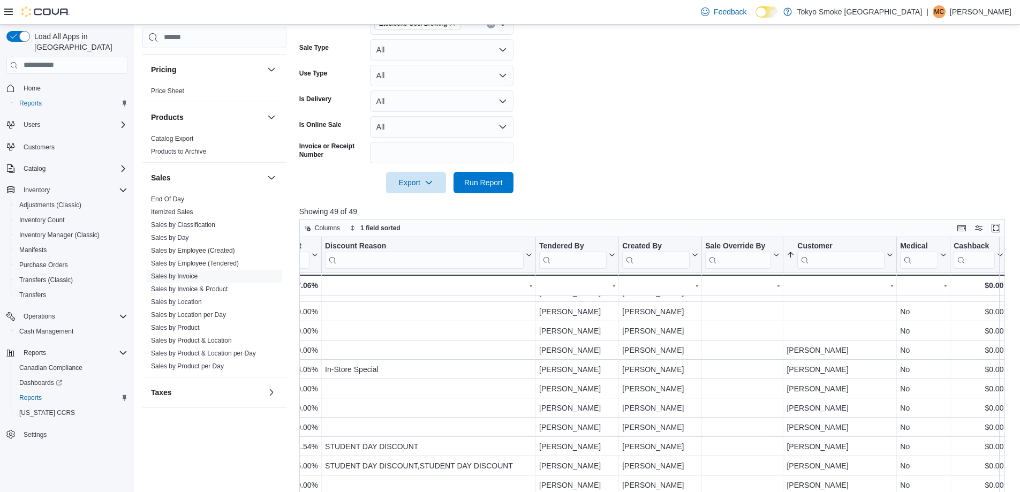
scroll to position [343, 0]
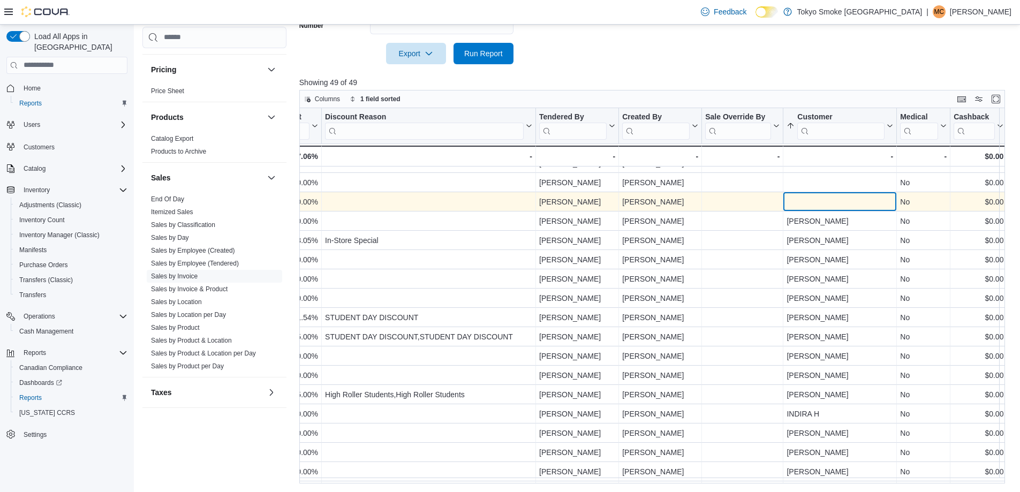
click at [820, 202] on div "- Customer, column 22, row 19" at bounding box center [839, 201] width 107 height 12
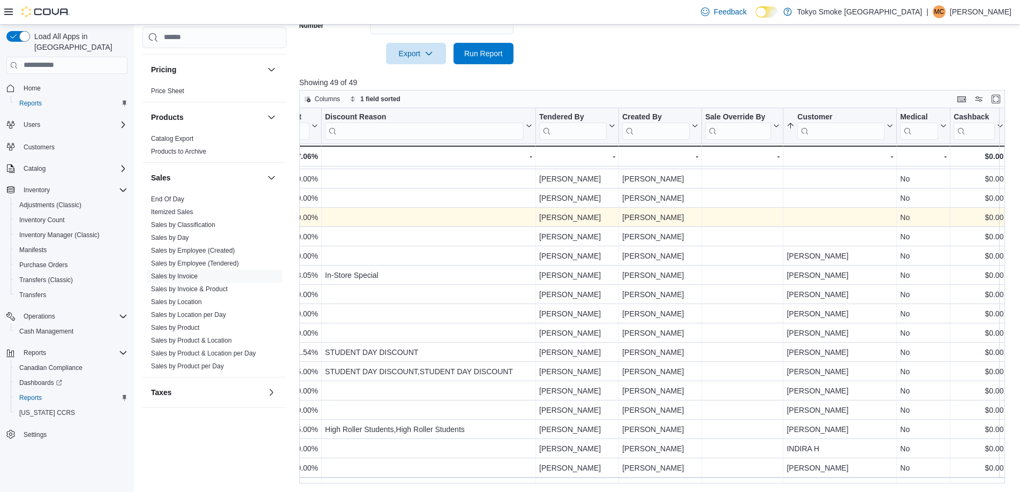
scroll to position [247, 1166]
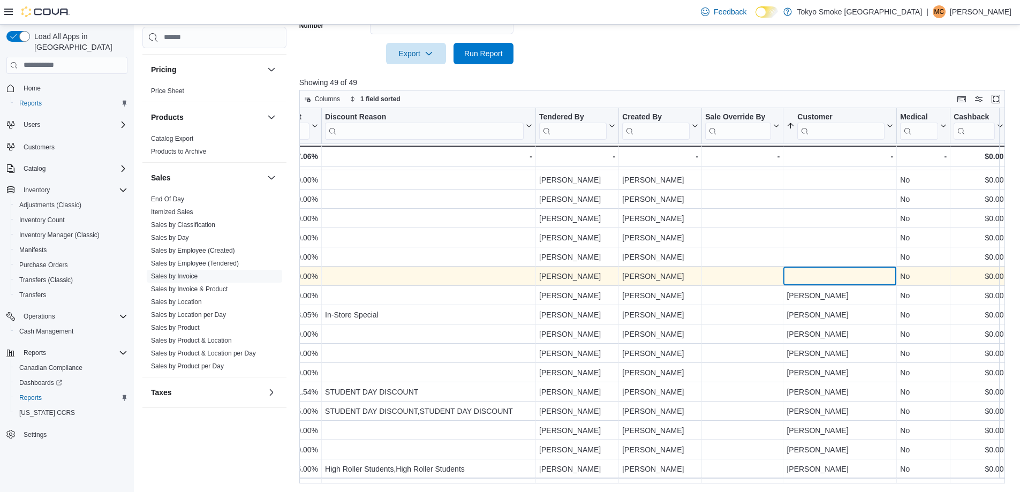
click at [865, 269] on div "- Customer, column 22, row 19" at bounding box center [839, 276] width 113 height 19
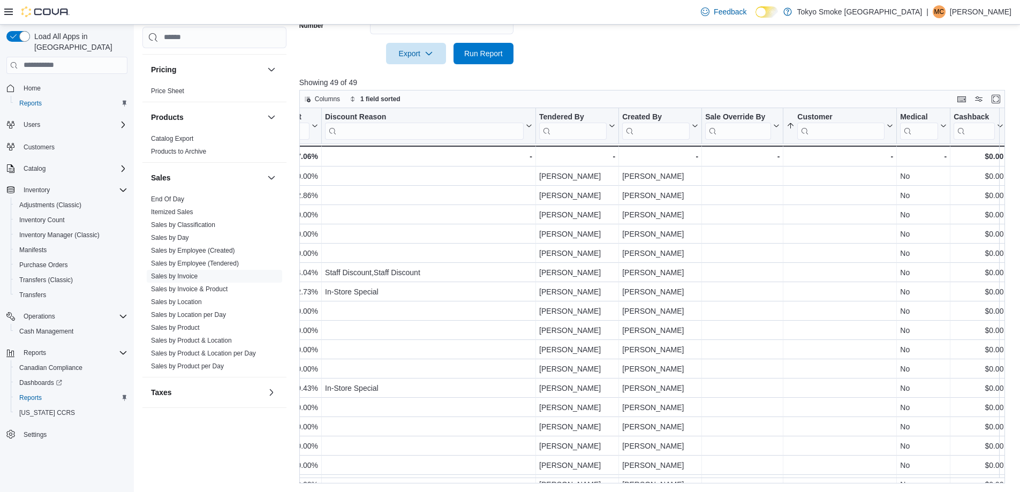
scroll to position [0, 1166]
